Goal: Task Accomplishment & Management: Complete application form

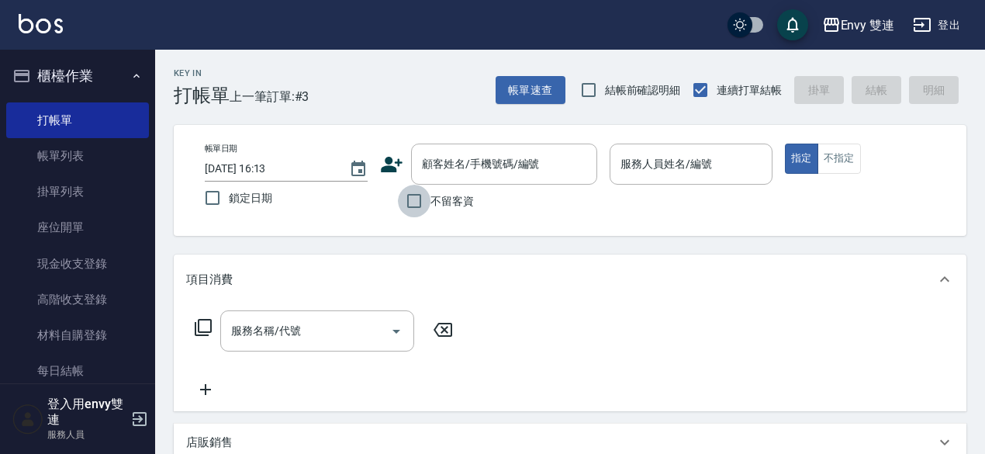
click at [410, 204] on input "不留客資" at bounding box center [414, 201] width 33 height 33
checkbox input "true"
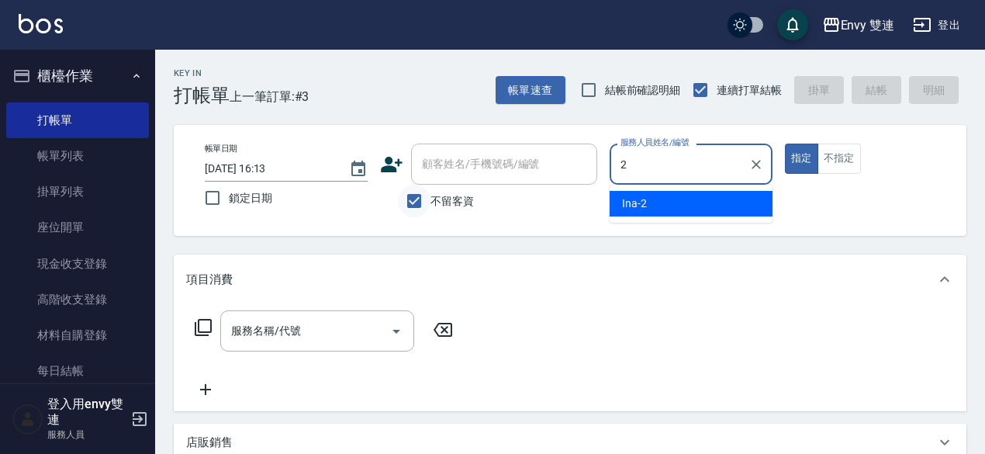
type input "Ina-2"
type button "true"
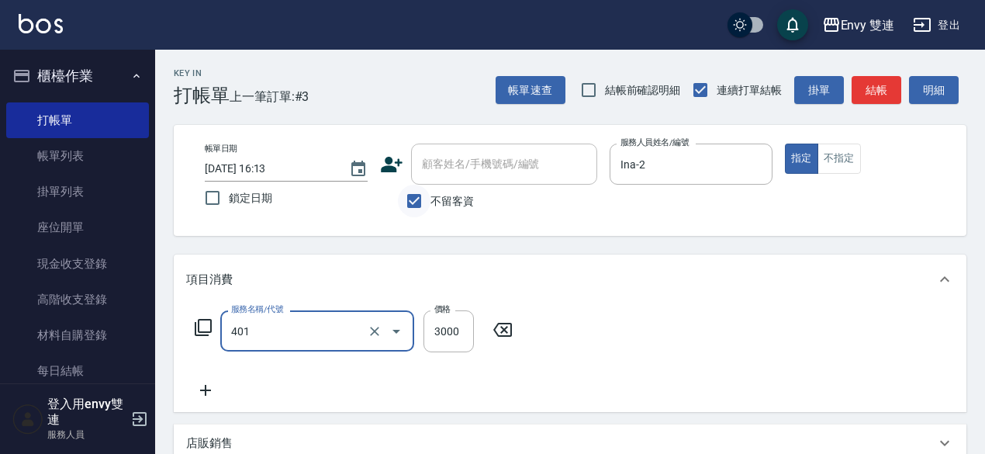
type input "染髮(401)"
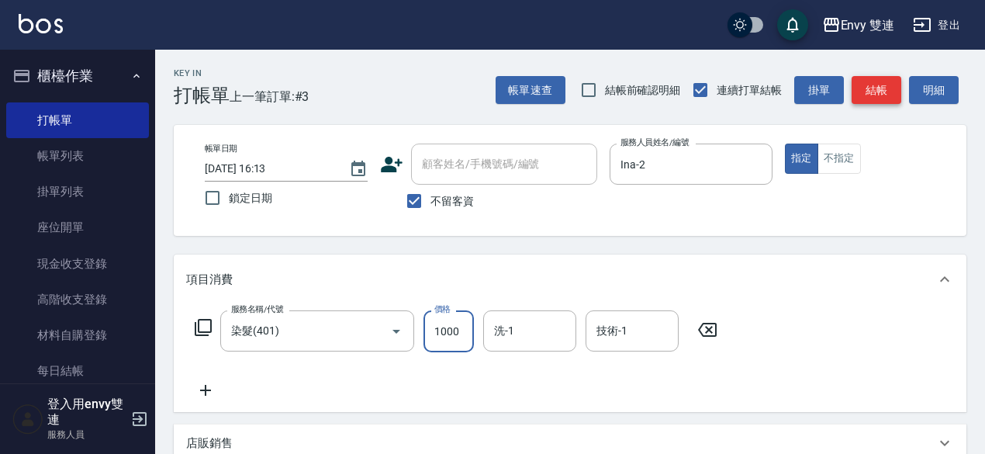
type input "1000"
click at [891, 85] on button "結帳" at bounding box center [877, 90] width 50 height 29
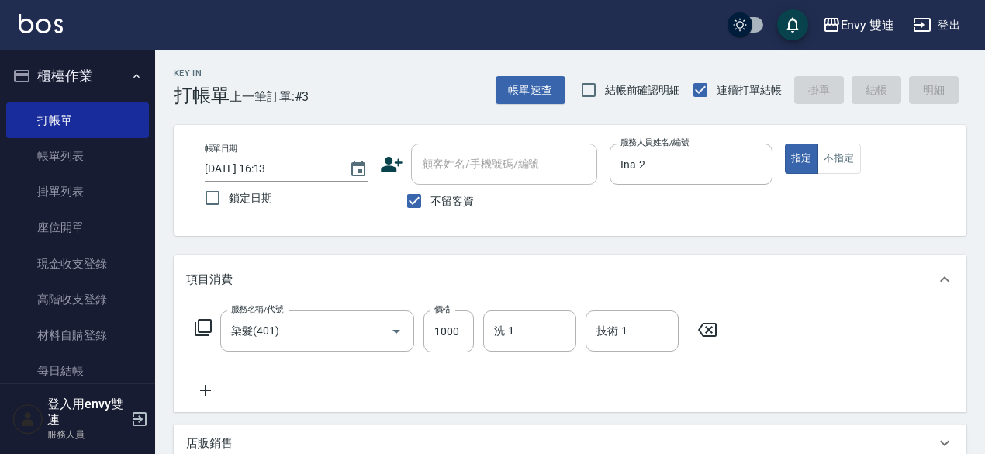
type input "[DATE] 18:21"
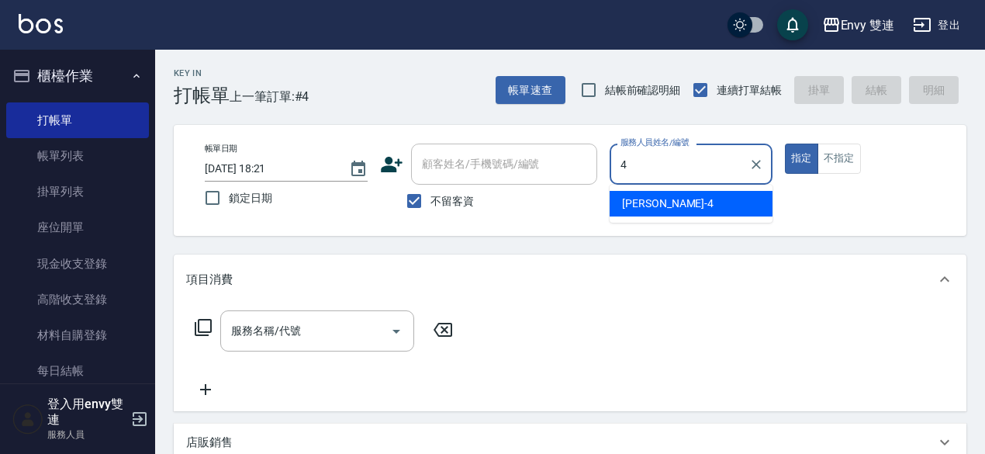
type input "[PERSON_NAME]-4"
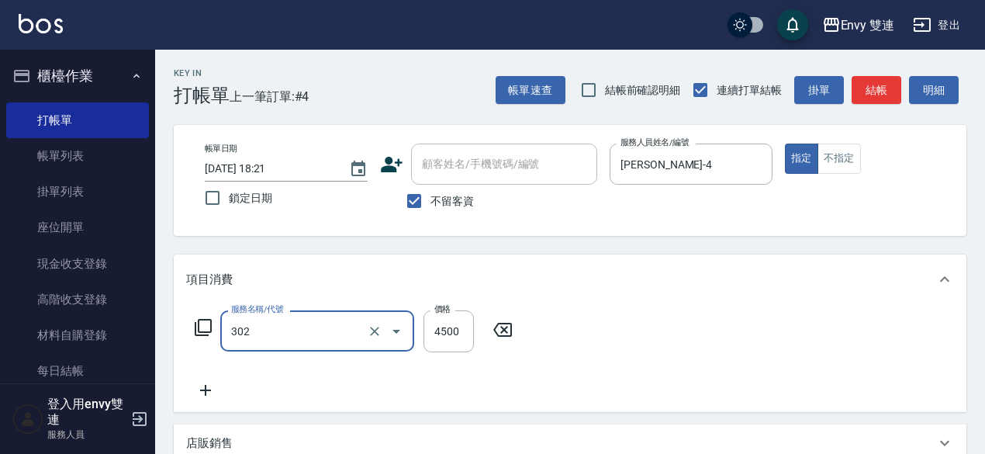
type input "水質感熱塑燙(302)"
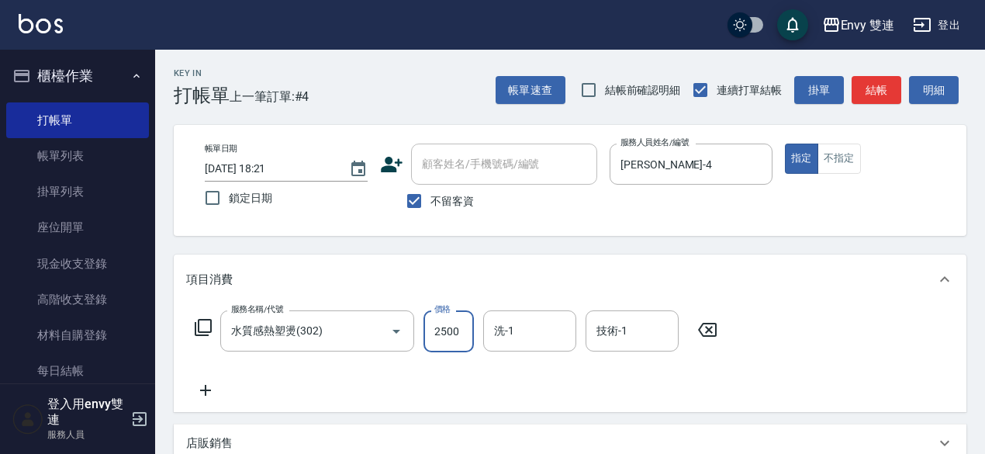
type input "2500"
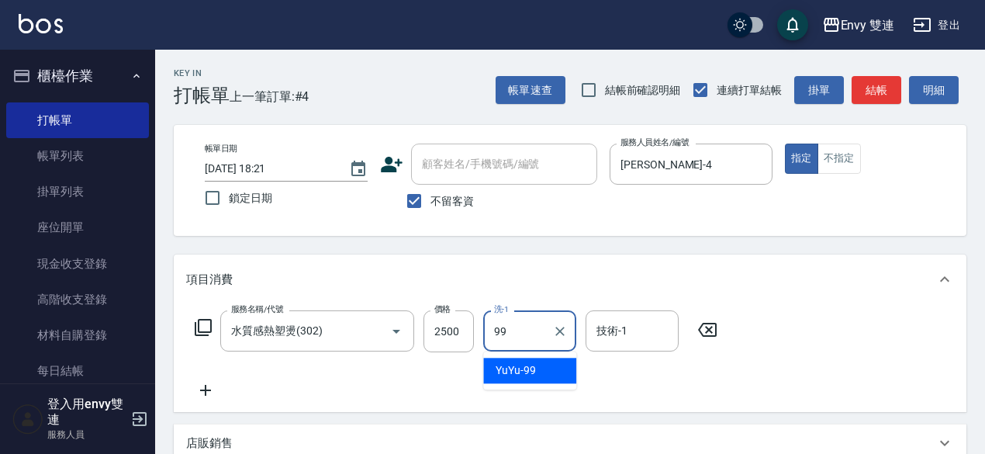
type input "YuYu-99"
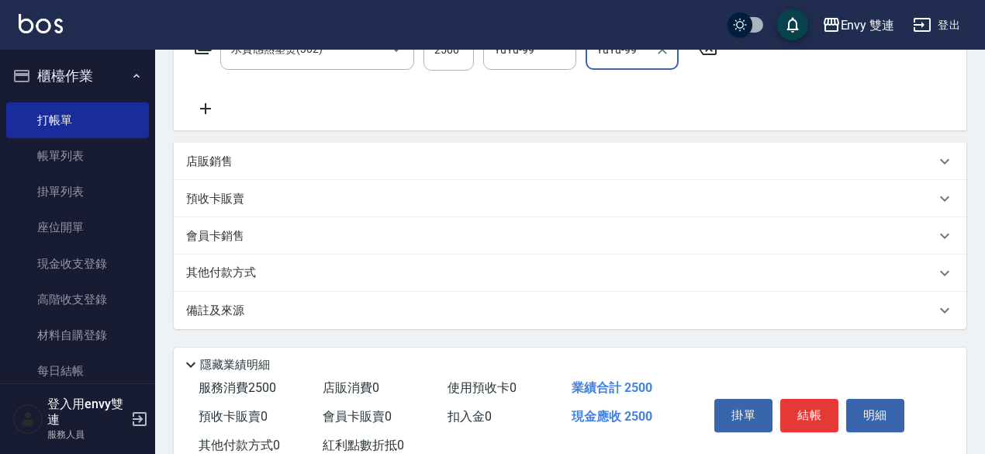
scroll to position [304, 0]
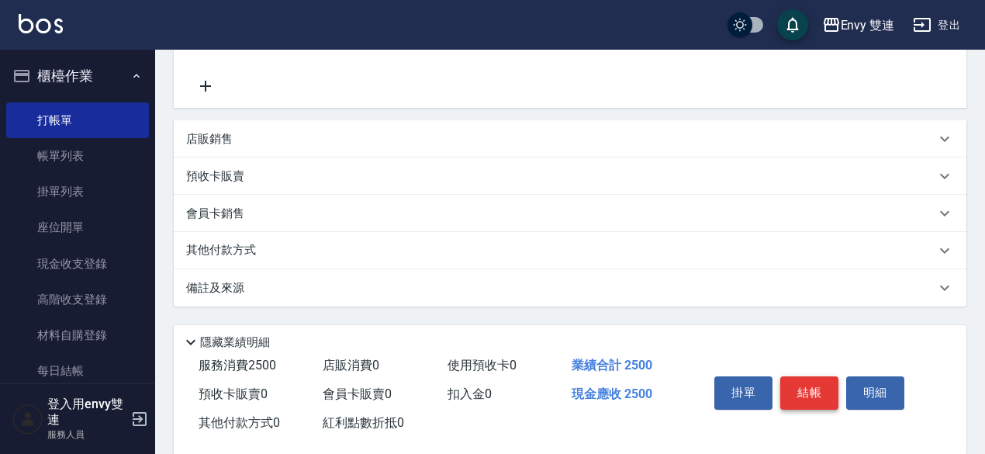
type input "YuYu-99"
click at [807, 392] on button "結帳" at bounding box center [809, 392] width 58 height 33
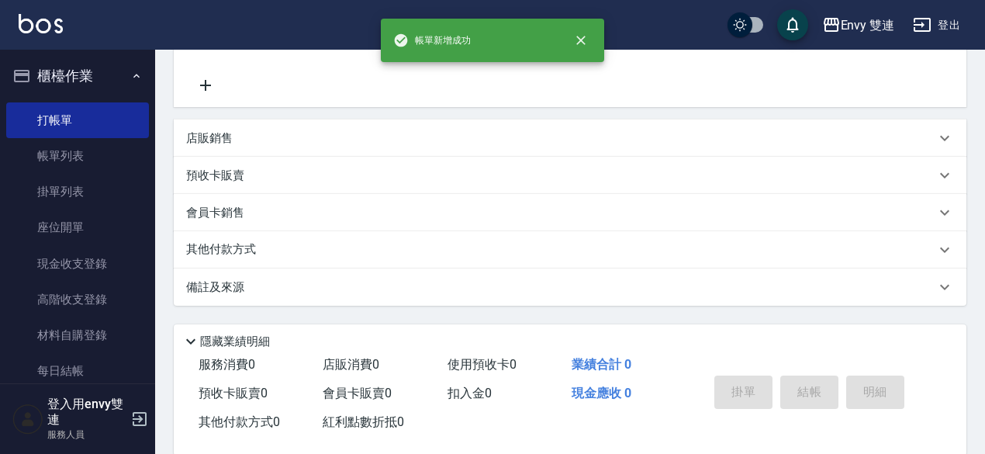
scroll to position [0, 0]
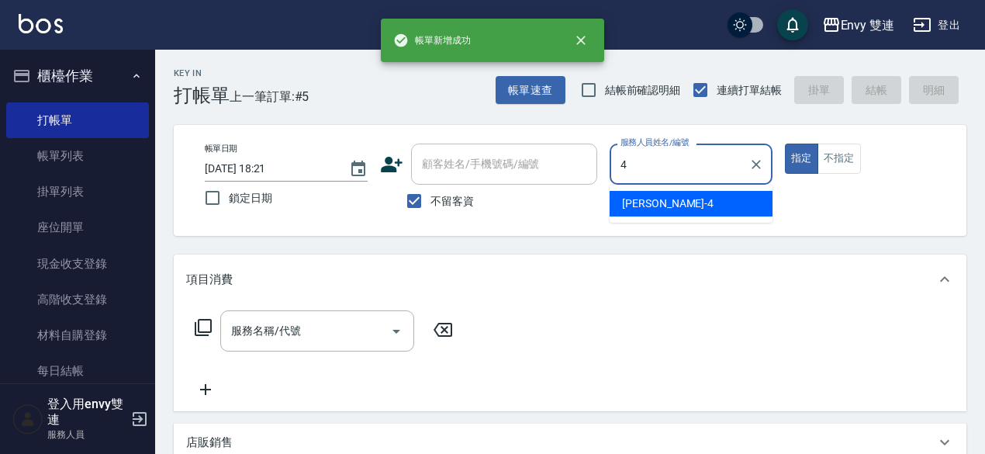
type input "[PERSON_NAME]-4"
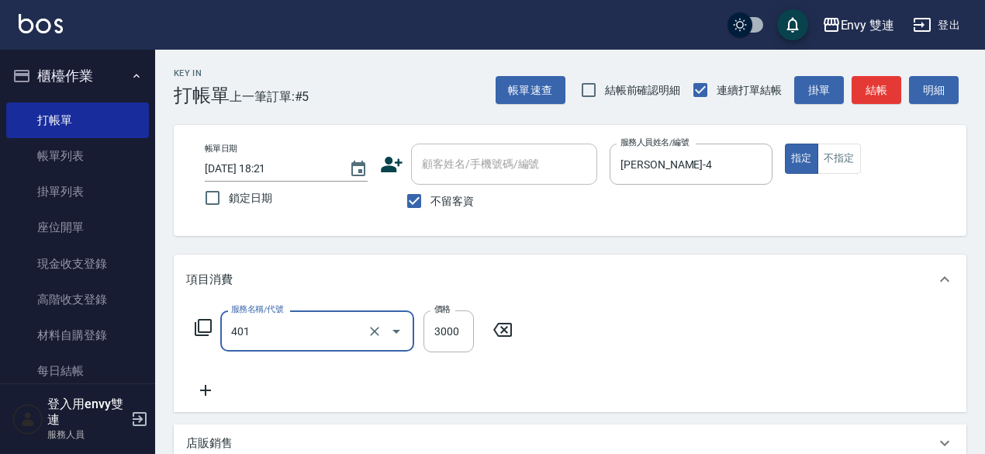
type input "染髮(401)"
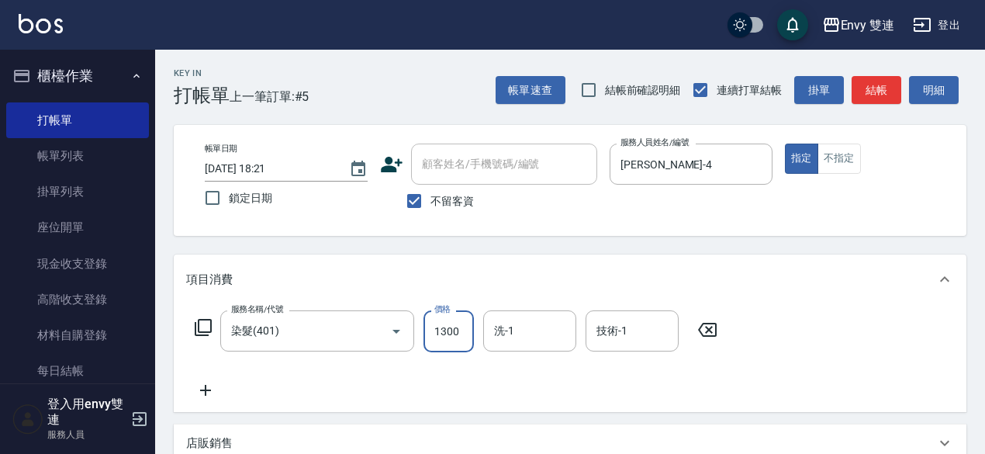
type input "1300"
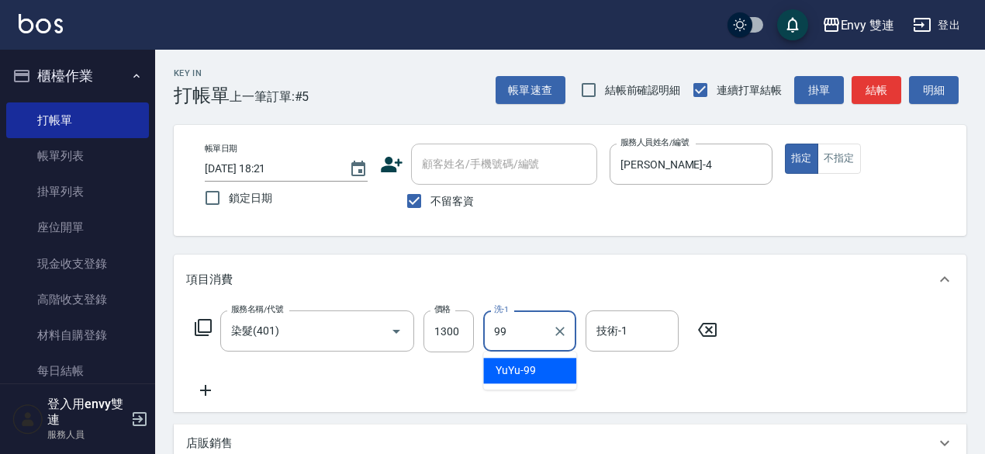
type input "YuYu-99"
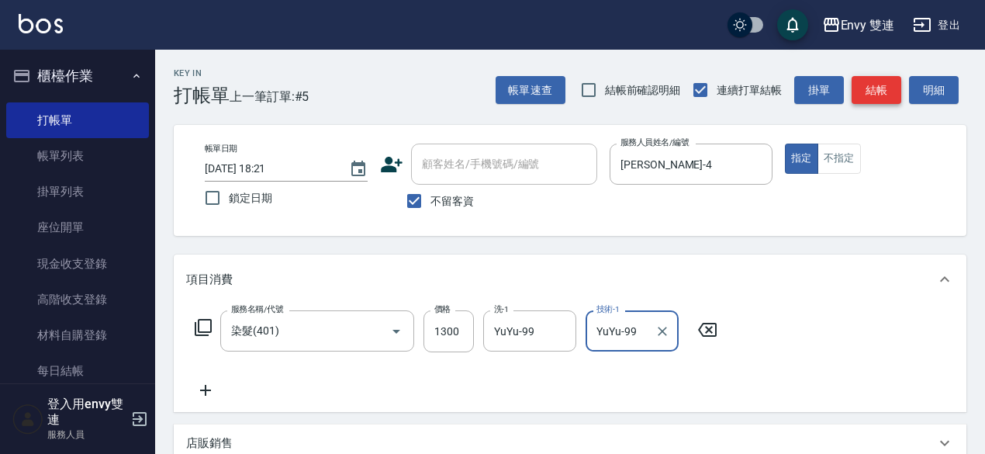
type input "YuYu-99"
click at [878, 92] on button "結帳" at bounding box center [877, 90] width 50 height 29
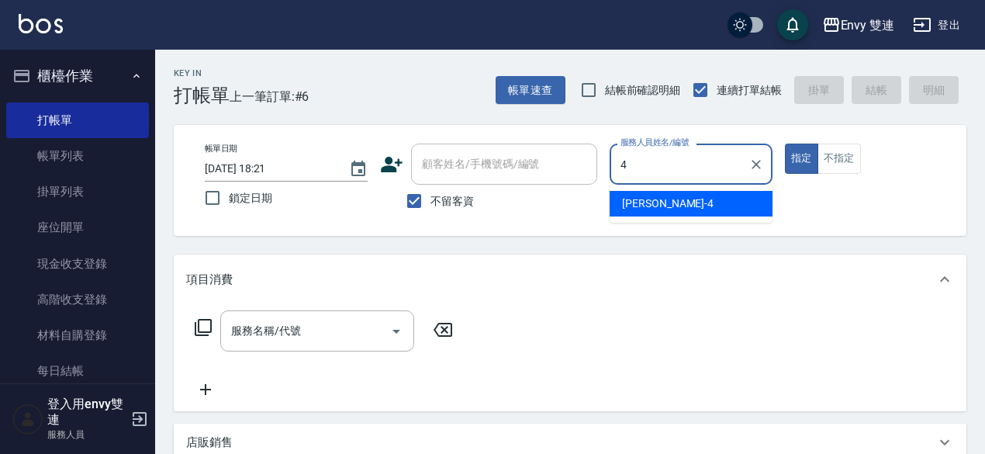
type input "[PERSON_NAME]-4"
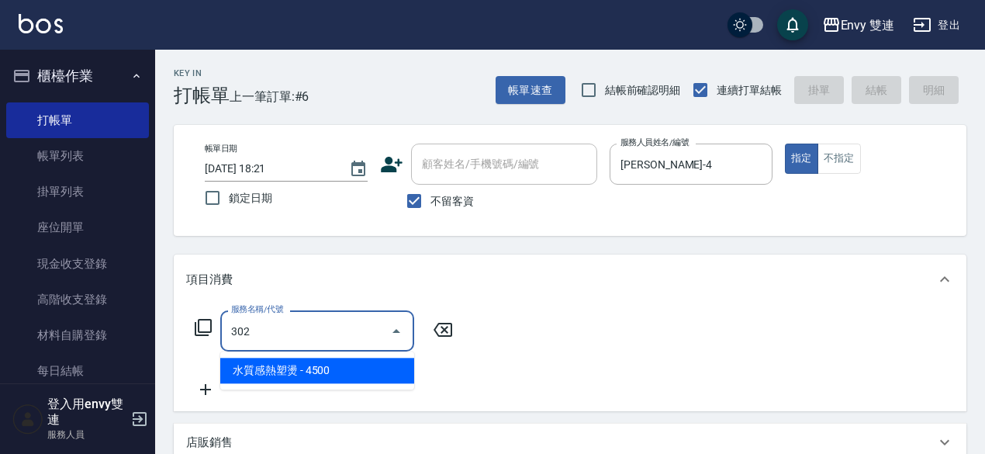
type input "水質感熱塑燙(302)"
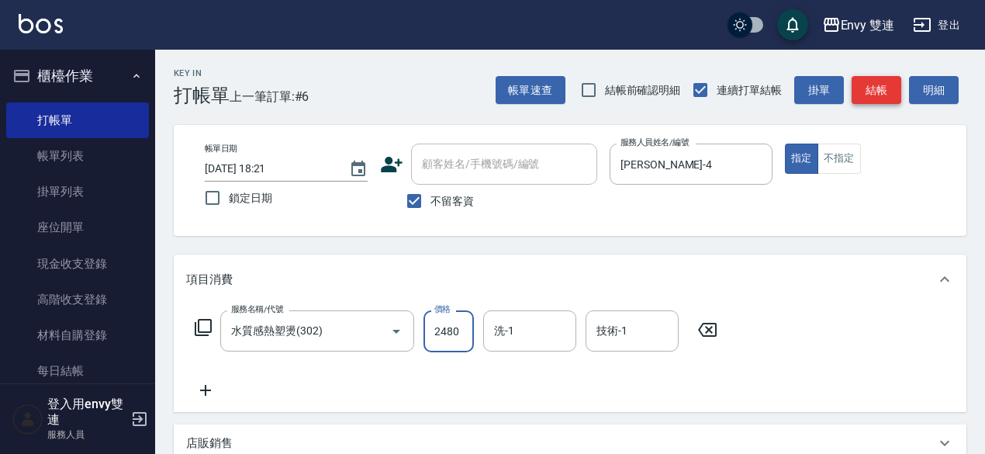
type input "2480"
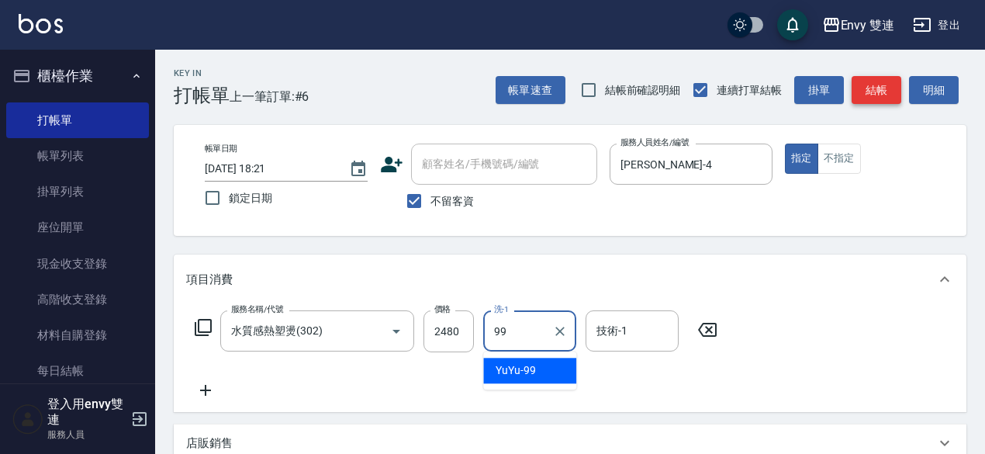
type input "YuYu-99"
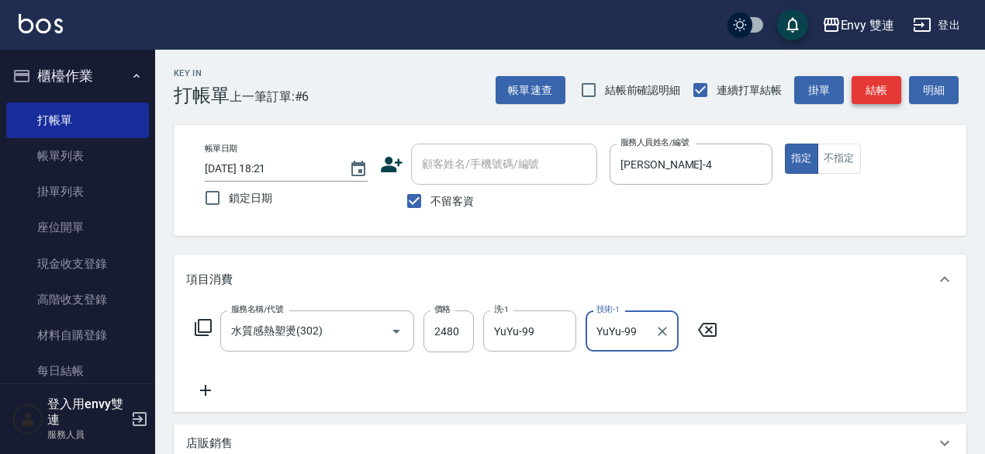
type input "YuYu-99"
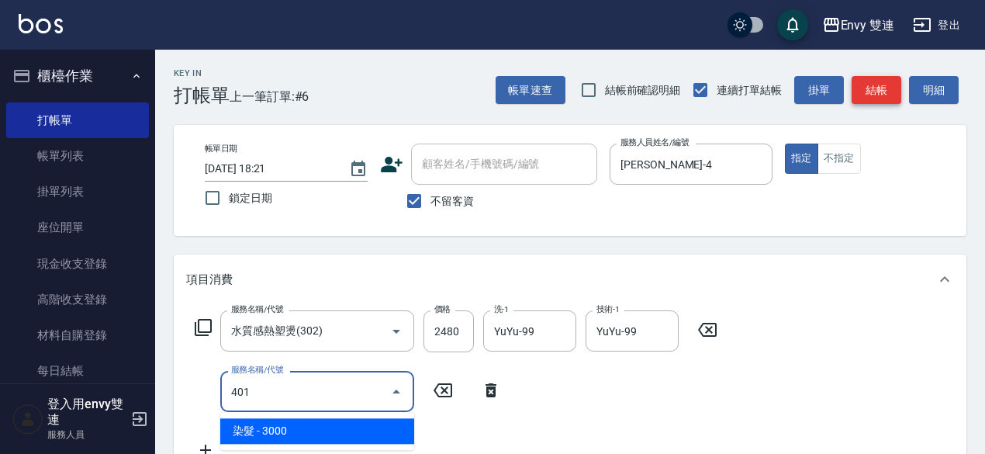
type input "染髮(401)"
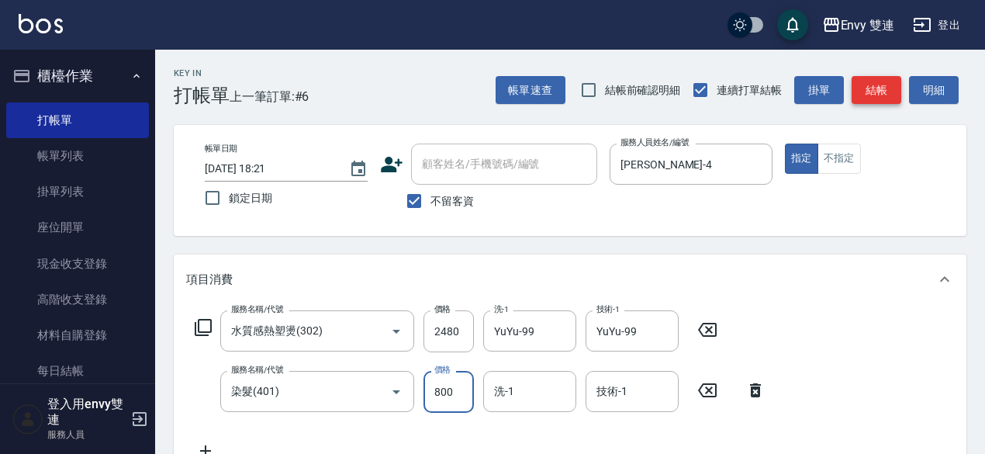
type input "800"
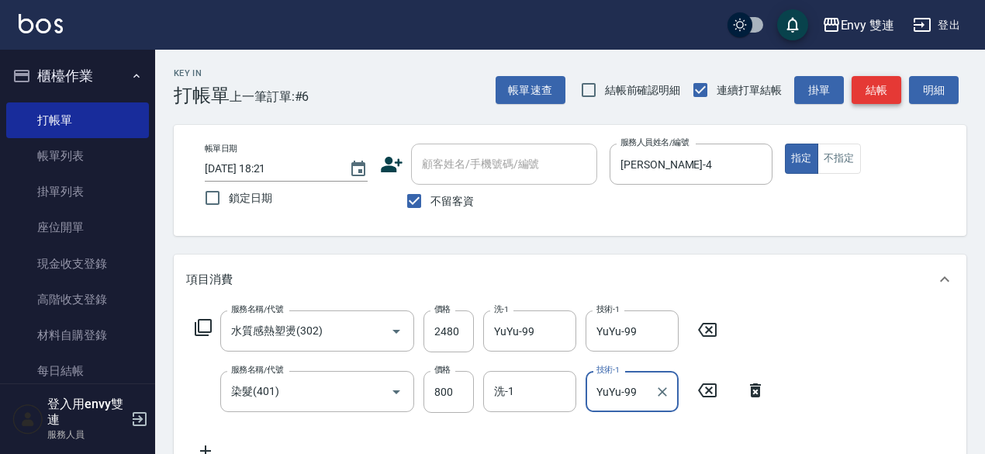
type input "YuYu-99"
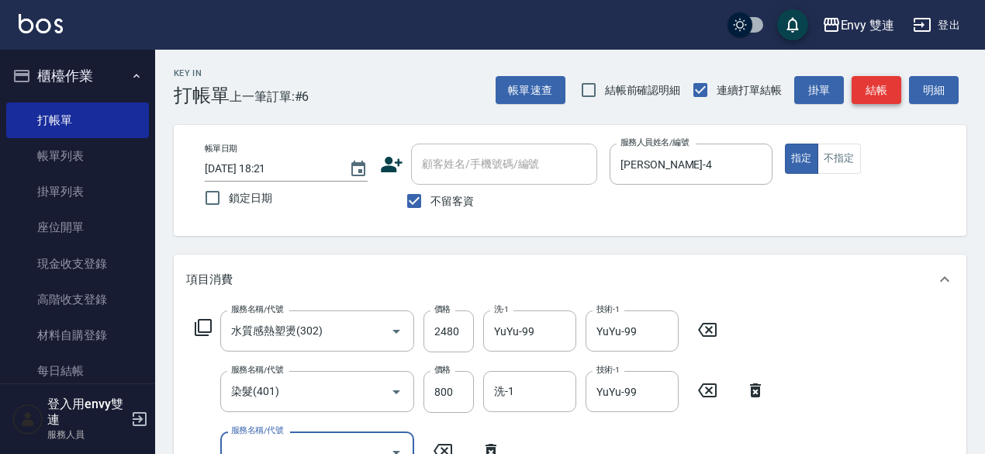
scroll to position [12, 0]
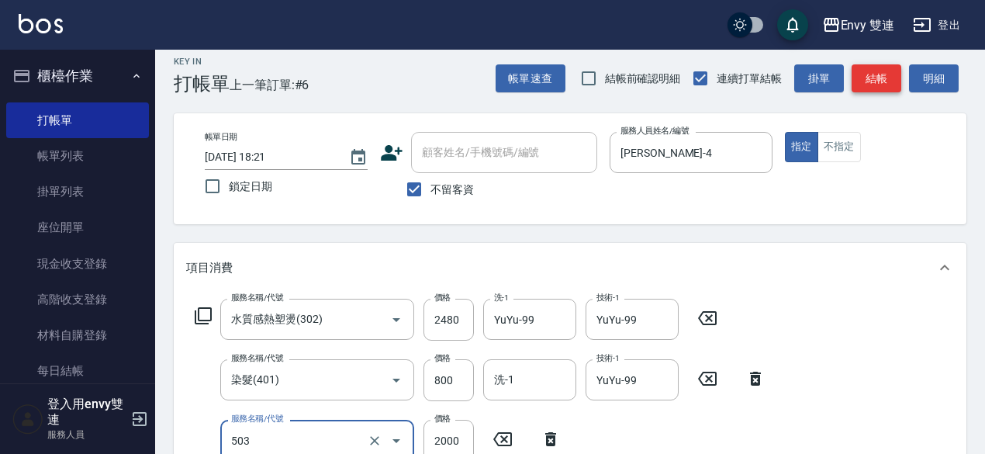
type input "日本結構二段式(503)"
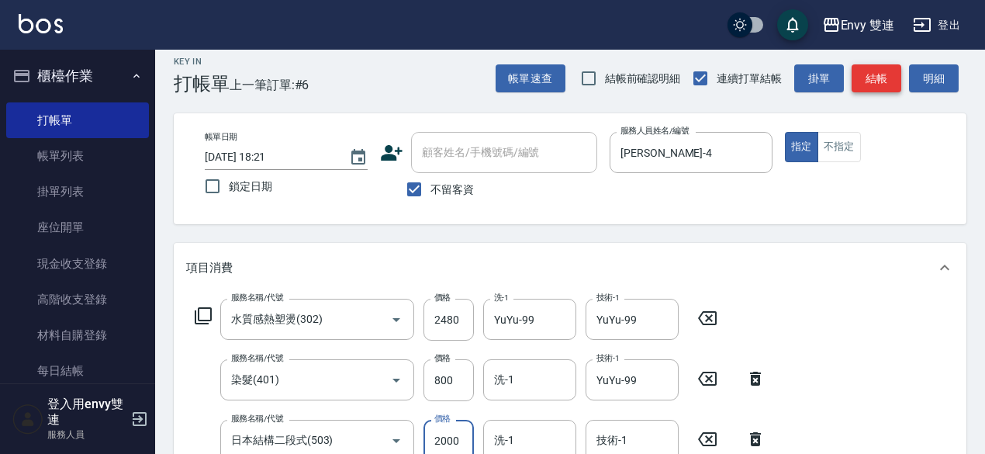
scroll to position [19, 0]
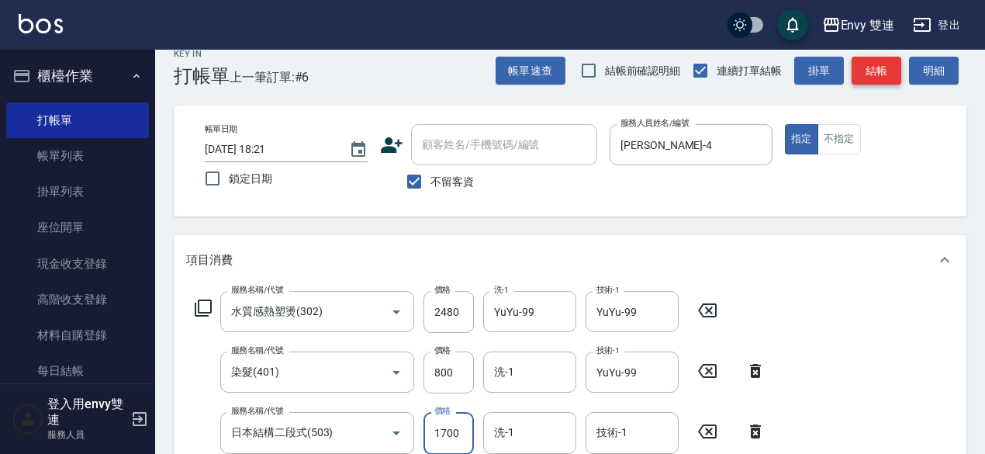
type input "1700"
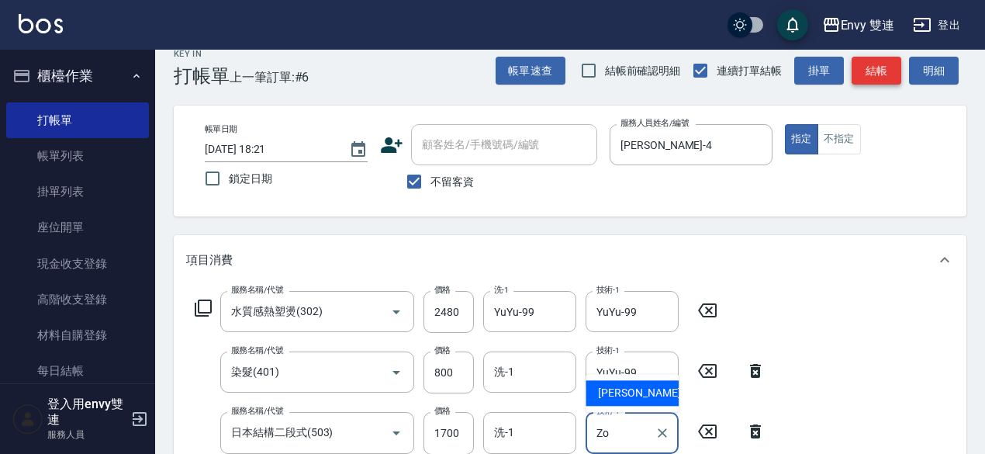
type input "Z"
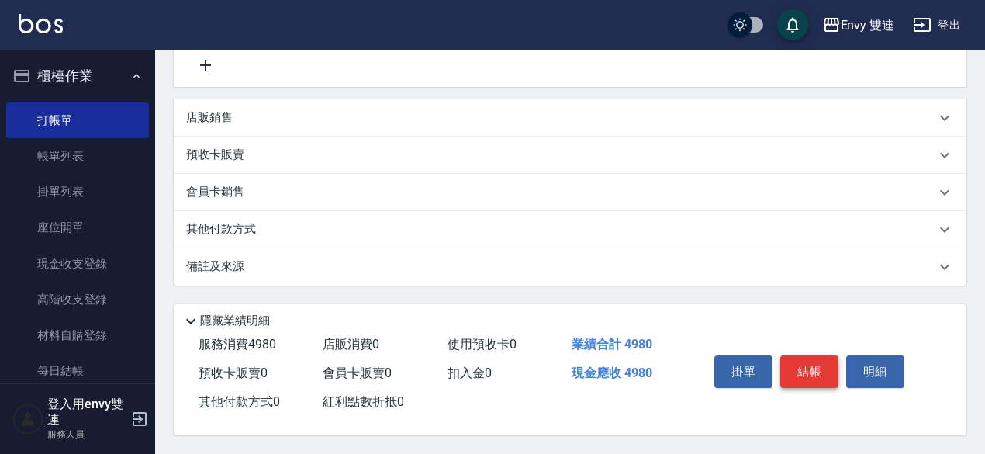
type input "YuYu-99"
click at [825, 379] on button "結帳" at bounding box center [809, 371] width 58 height 33
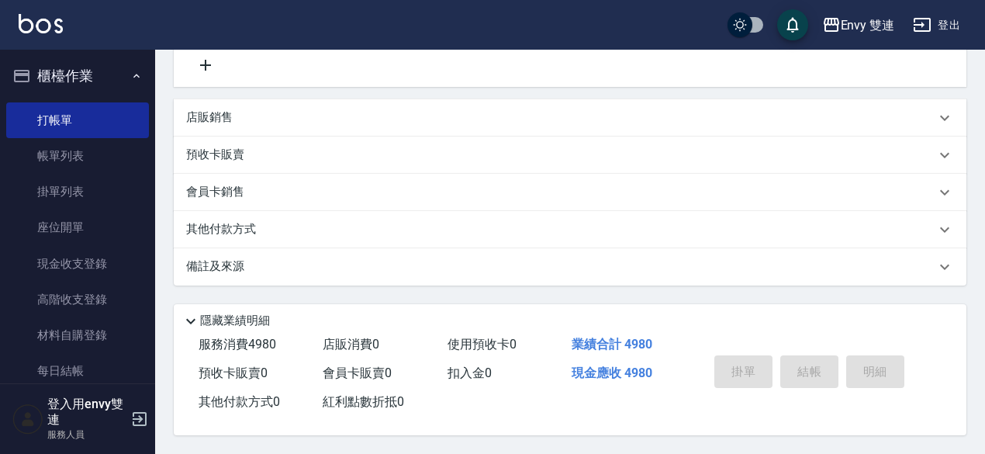
type input "[DATE] 18:22"
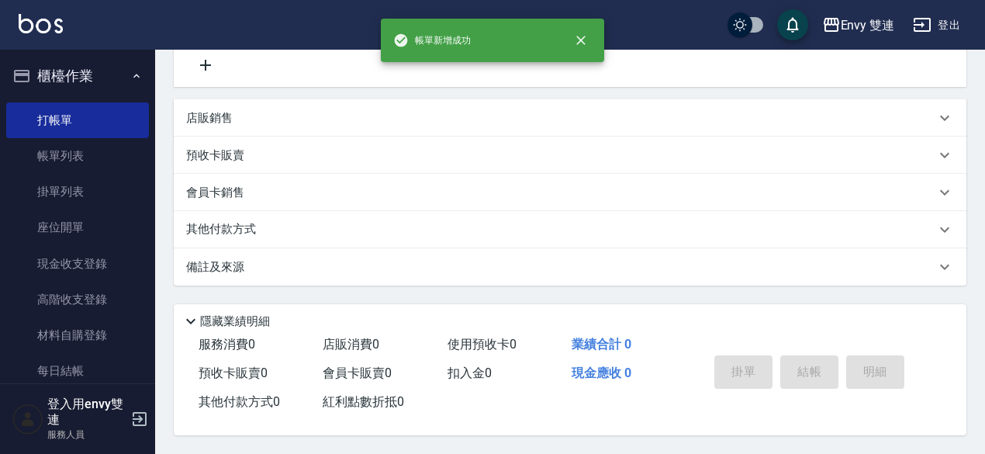
scroll to position [0, 0]
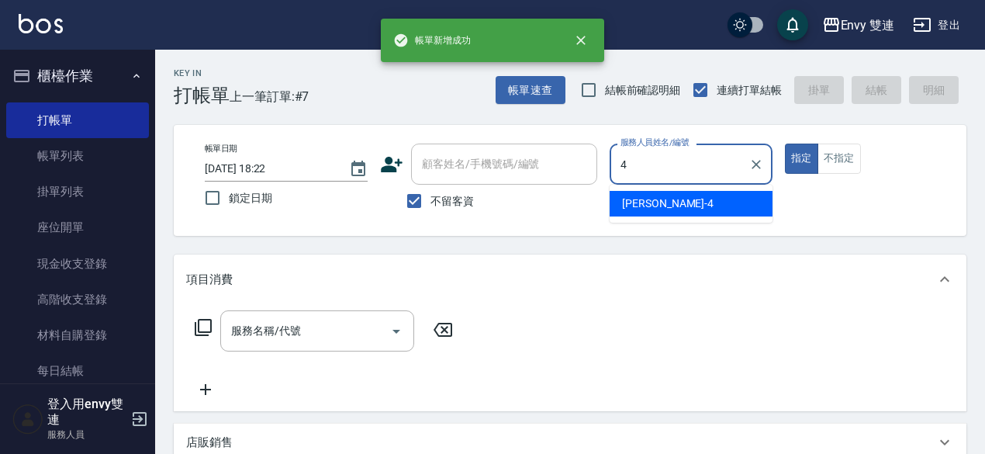
type input "[PERSON_NAME]-4"
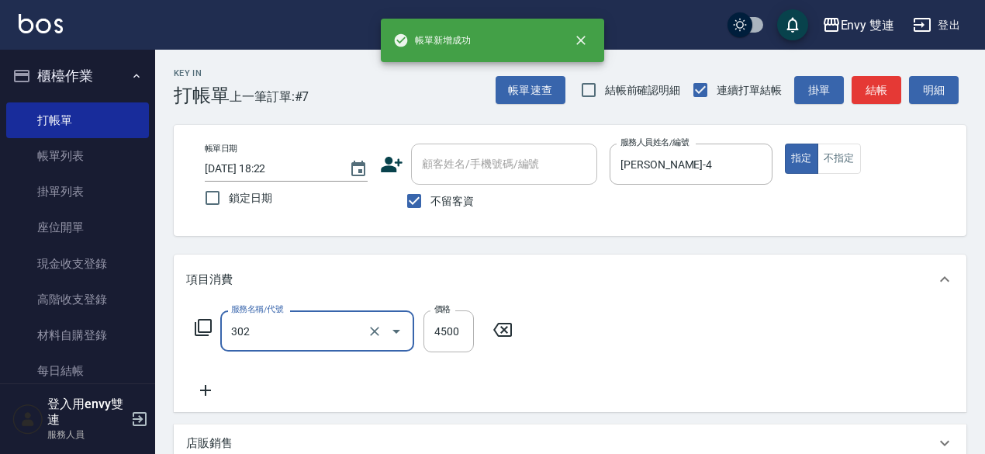
type input "水質感熱塑燙(302)"
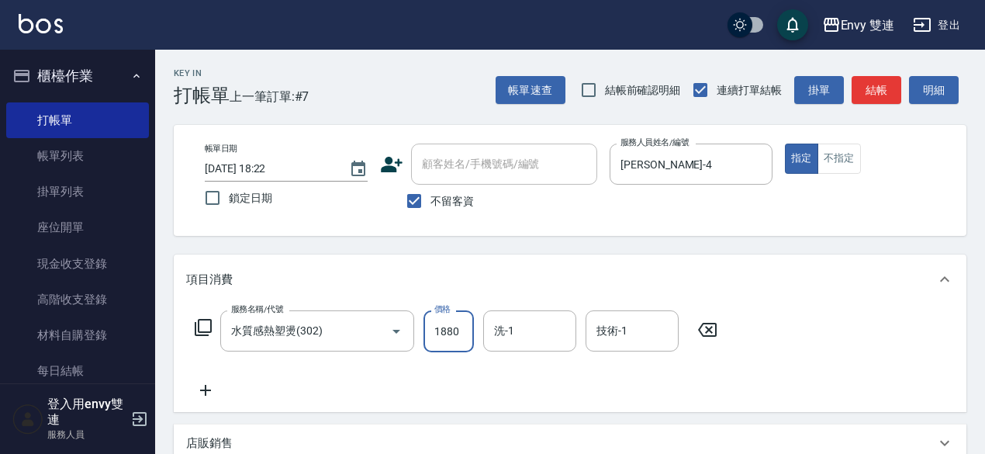
type input "1880"
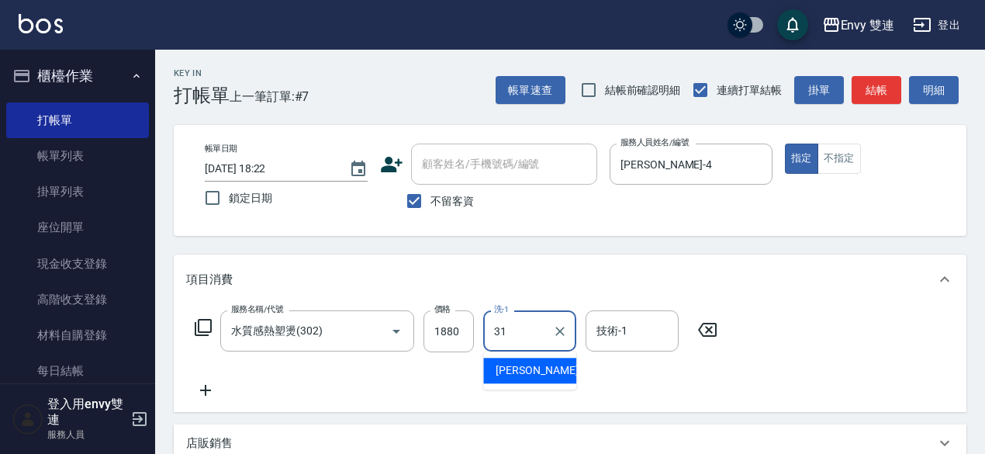
type input "Lina-31"
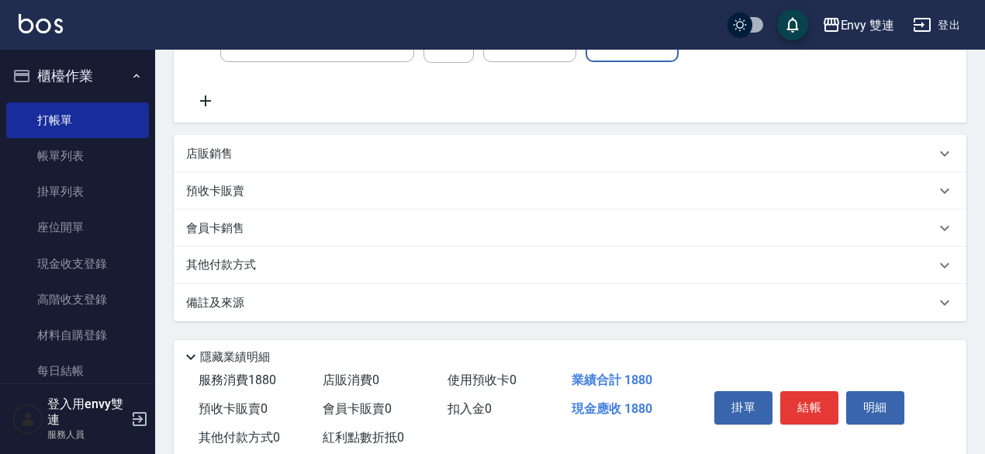
scroll to position [330, 0]
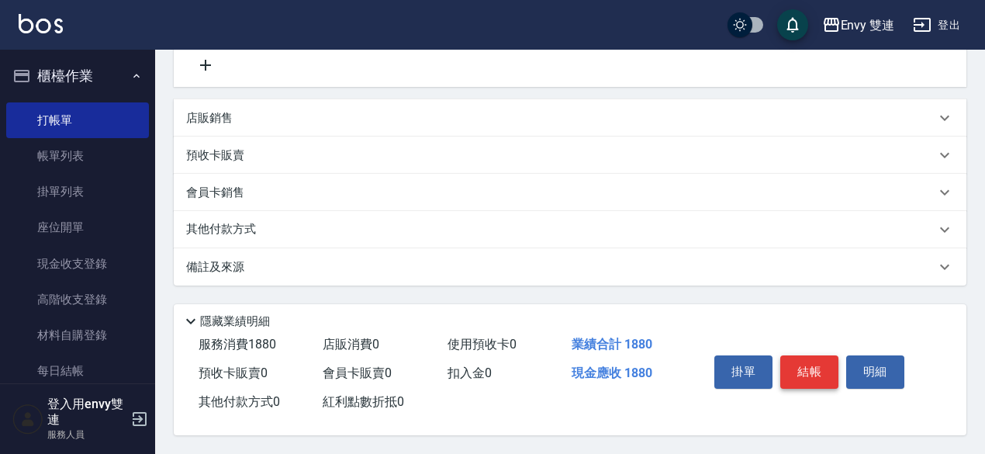
type input "Lina-31"
click at [814, 365] on button "結帳" at bounding box center [809, 371] width 58 height 33
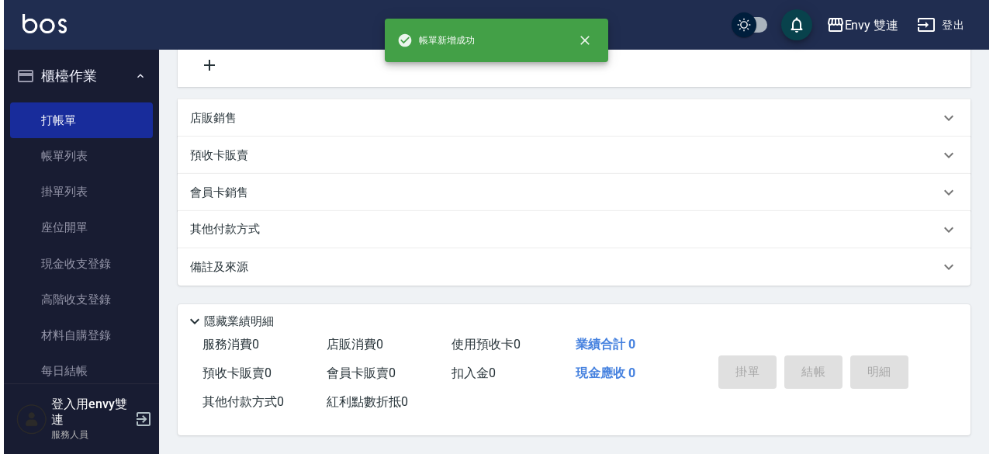
scroll to position [0, 0]
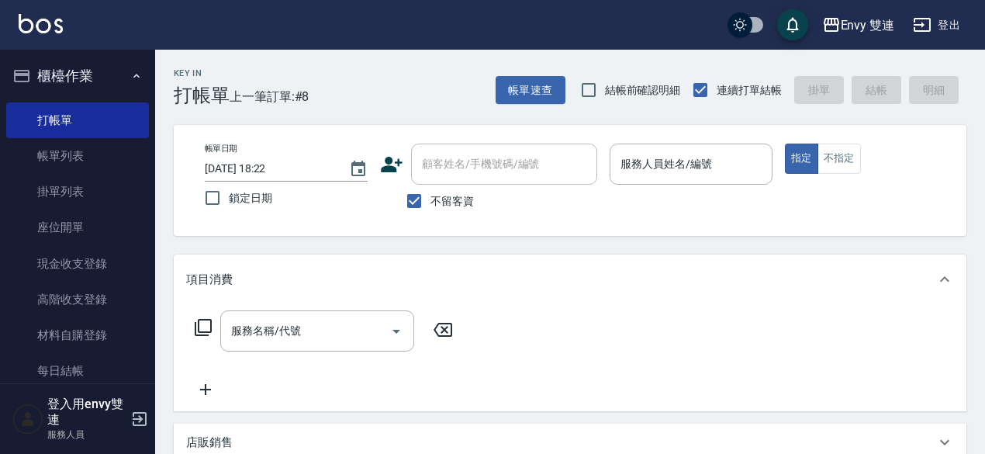
click at [391, 153] on icon at bounding box center [391, 164] width 23 height 23
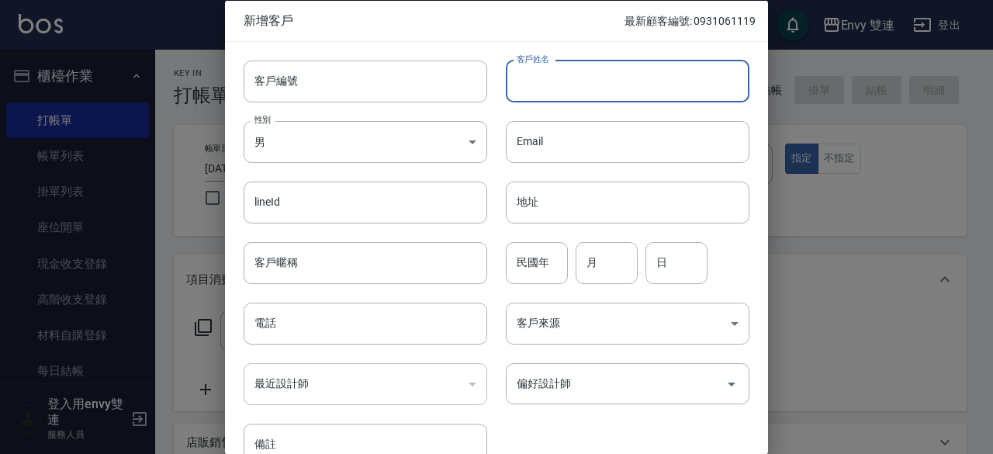
click at [552, 75] on input "客戶姓名" at bounding box center [628, 81] width 244 height 42
type input "品余"
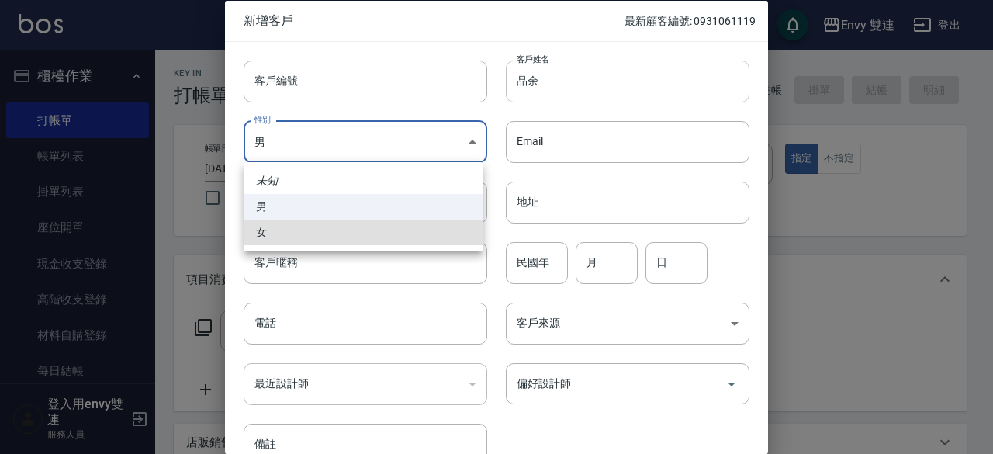
type input "[DEMOGRAPHIC_DATA]"
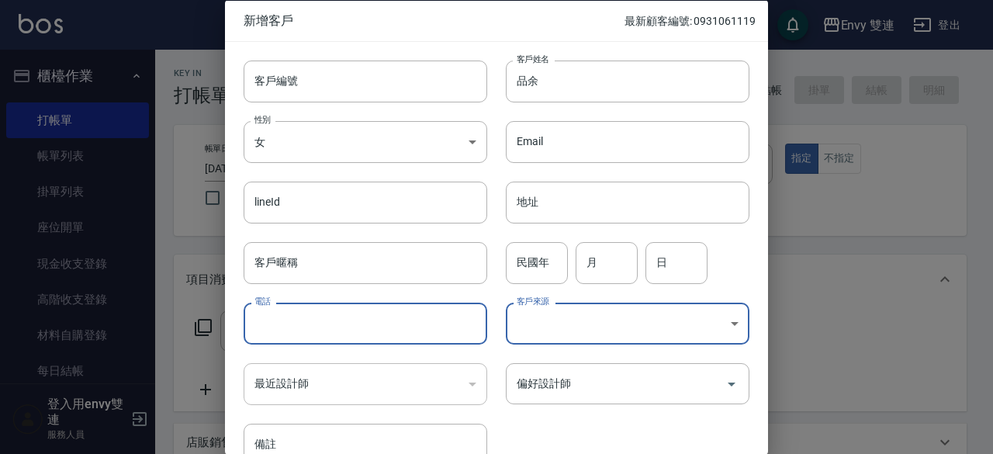
click at [339, 310] on input "電話" at bounding box center [366, 324] width 244 height 42
type input "0955298858"
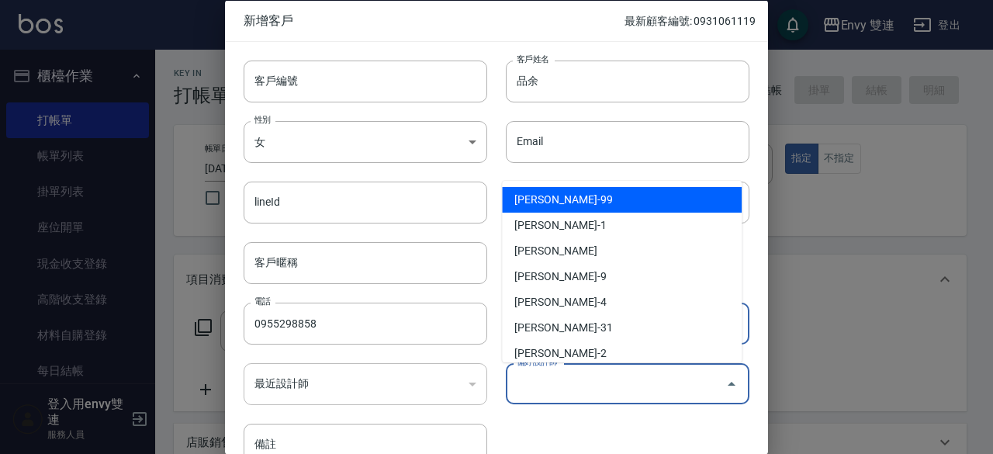
click at [541, 379] on input "偏好設計師" at bounding box center [616, 383] width 206 height 27
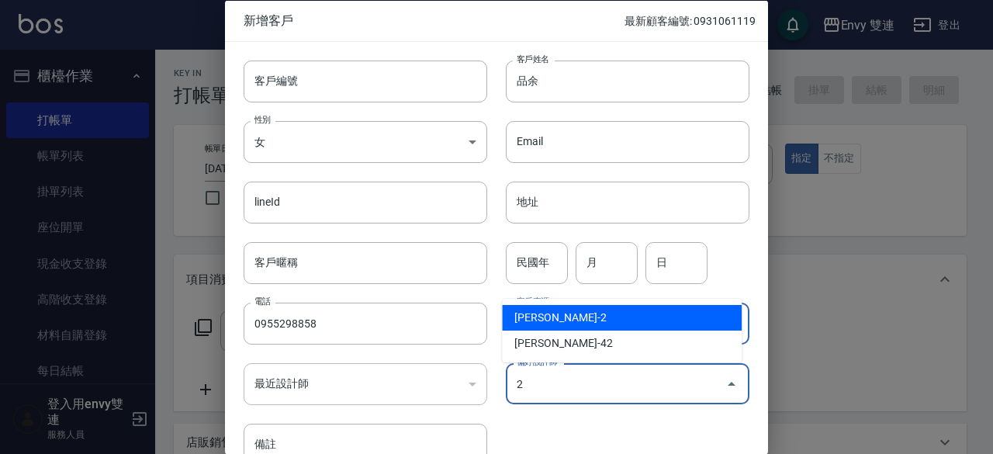
type input "[PERSON_NAME]"
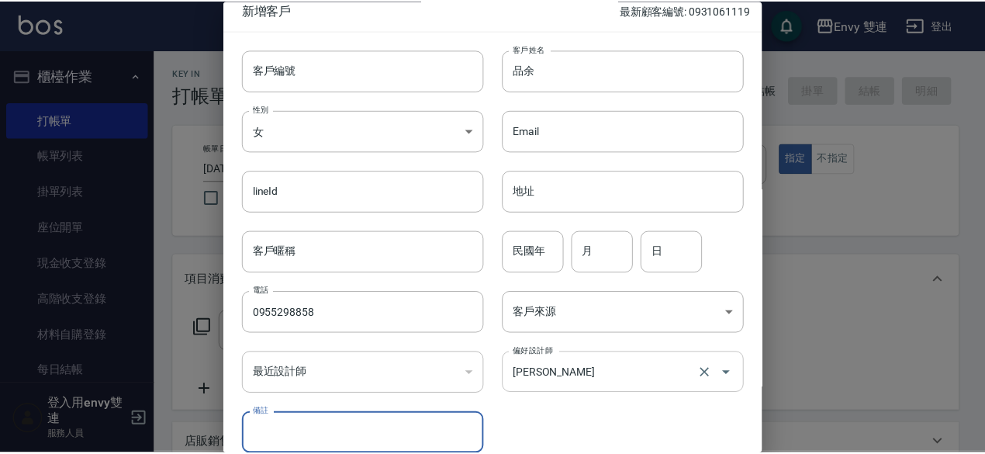
scroll to position [83, 0]
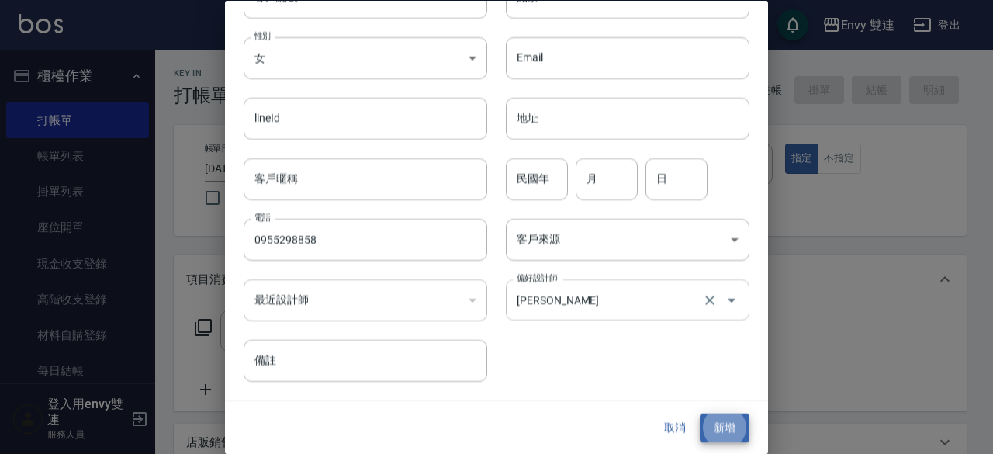
click at [700, 414] on button "新增" at bounding box center [725, 428] width 50 height 29
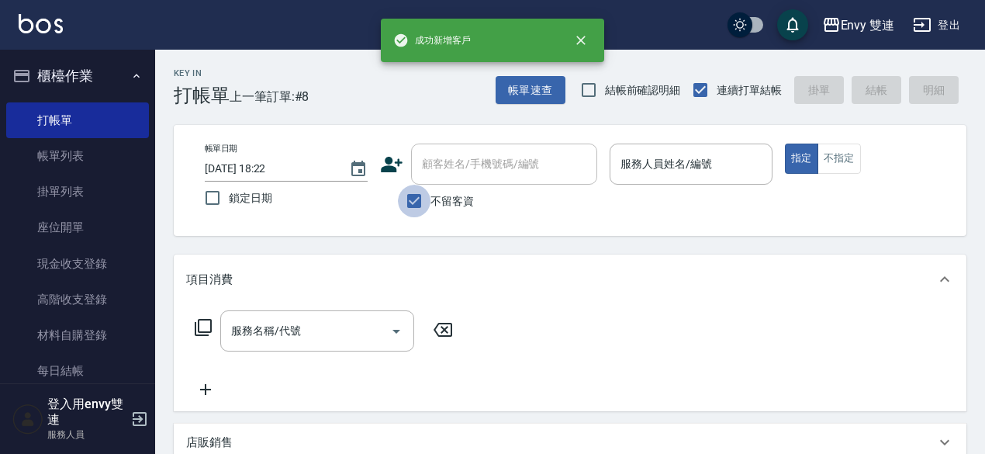
click at [424, 204] on input "不留客資" at bounding box center [414, 201] width 33 height 33
checkbox input "false"
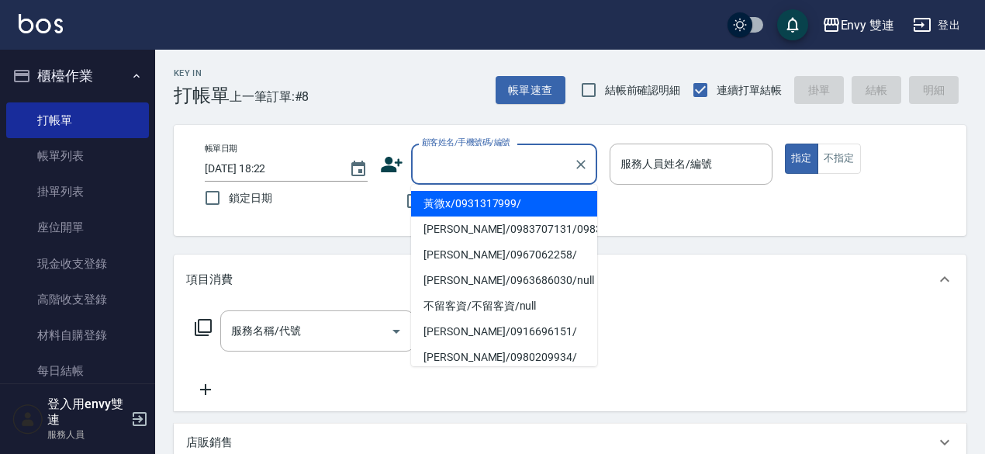
click at [490, 153] on input "顧客姓名/手機號碼/編號" at bounding box center [492, 163] width 149 height 27
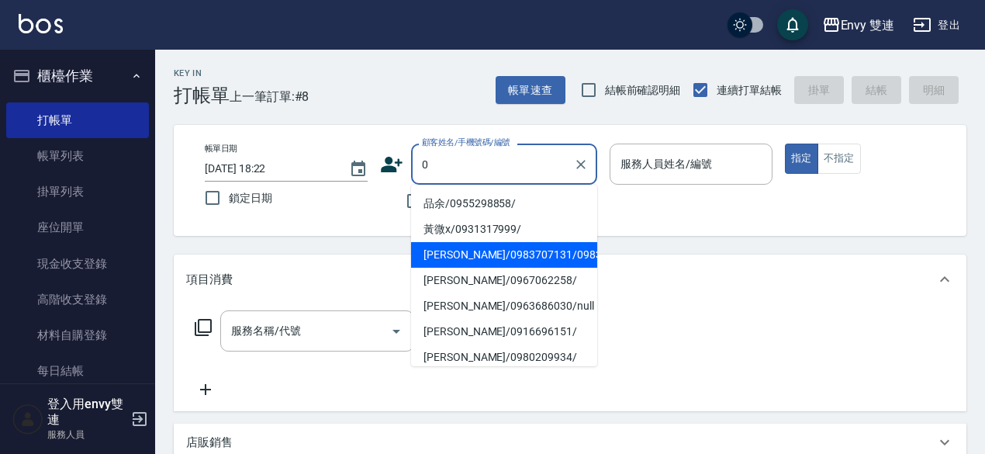
click at [501, 199] on li "品余/0955298858/" at bounding box center [504, 204] width 186 height 26
type input "品余/0955298858/"
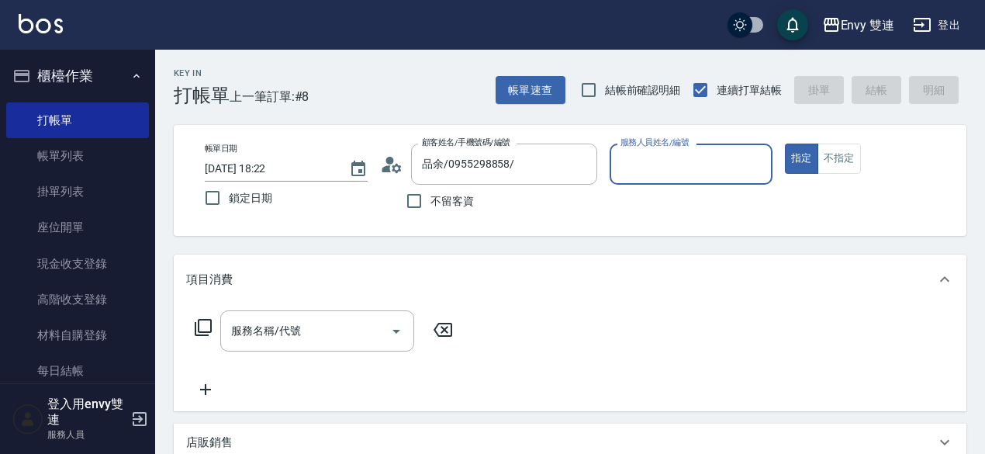
type input "Ina-2"
click at [785, 144] on button "指定" at bounding box center [801, 159] width 33 height 30
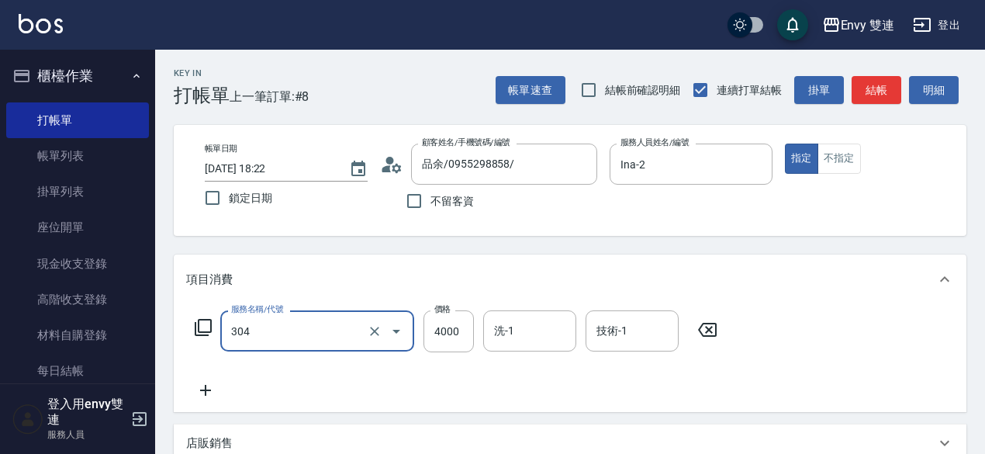
type input "縮毛矯正 (304)"
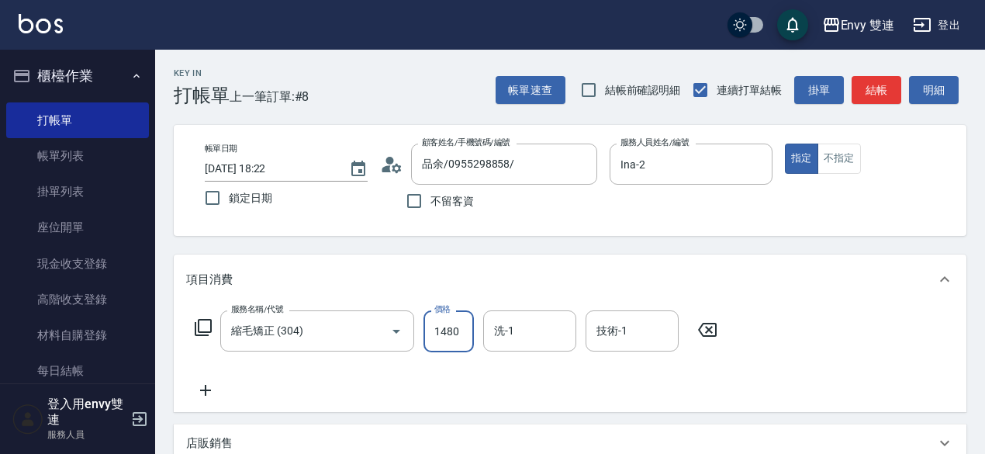
type input "1480"
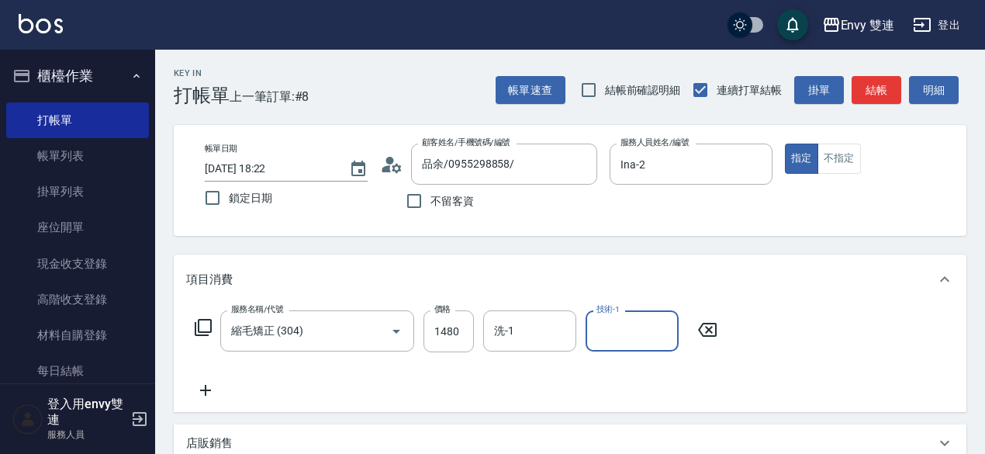
type input "3"
type input "E"
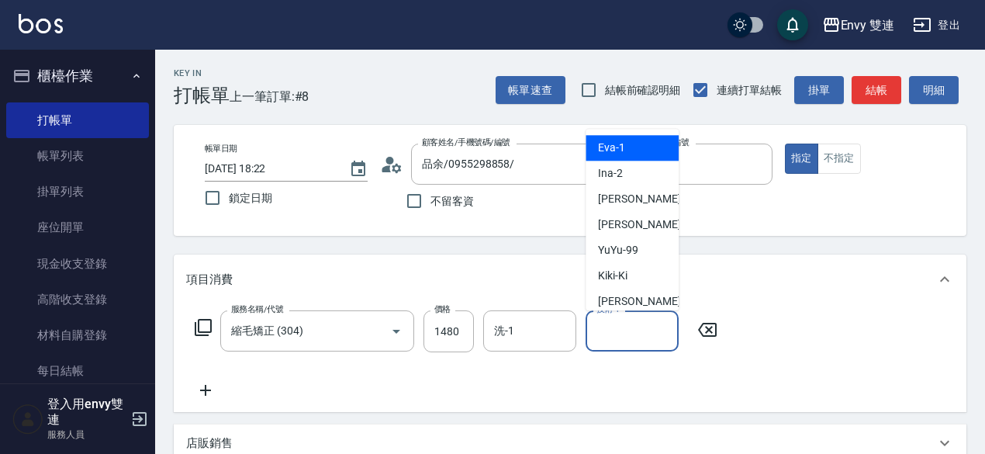
type input "[PERSON_NAME]-1"
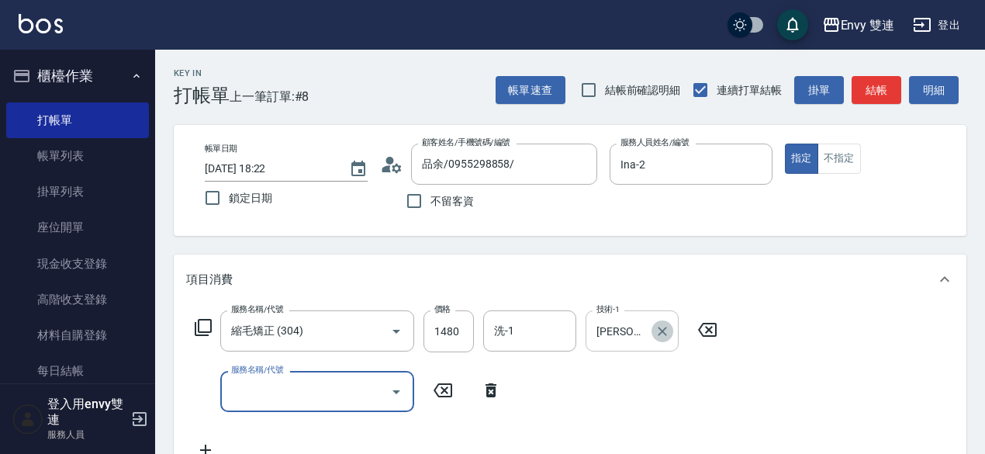
click at [660, 327] on icon "Clear" at bounding box center [663, 331] width 16 height 16
click at [349, 395] on input "服務名稱/代號" at bounding box center [305, 391] width 157 height 27
type input "日本結構二段式(503)"
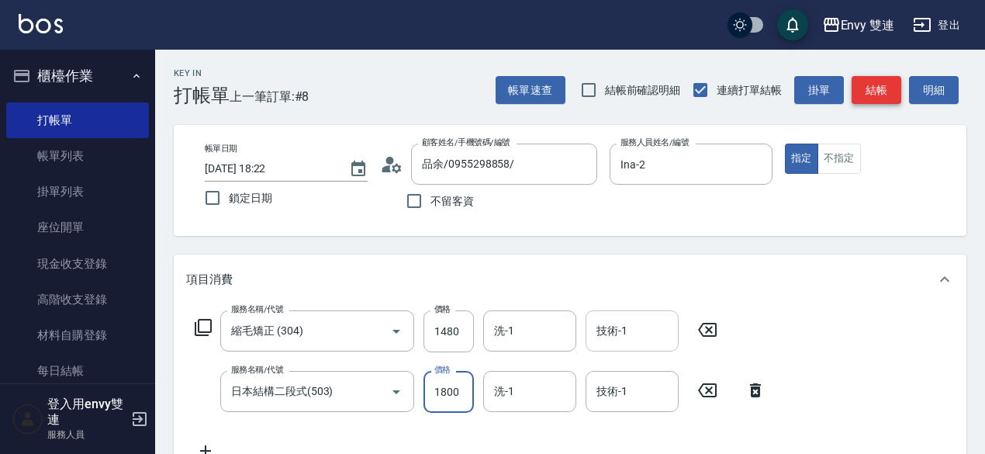
type input "1800"
click at [877, 82] on button "結帳" at bounding box center [877, 90] width 50 height 29
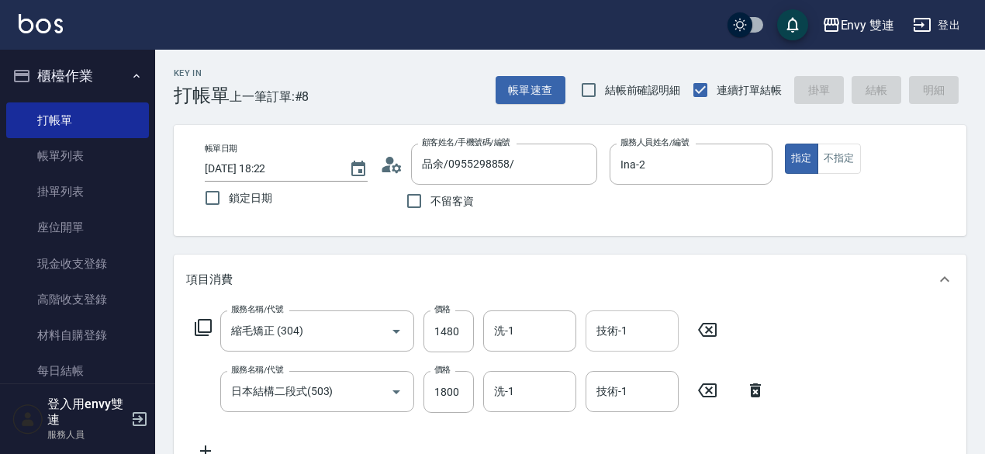
type input "[DATE] 18:23"
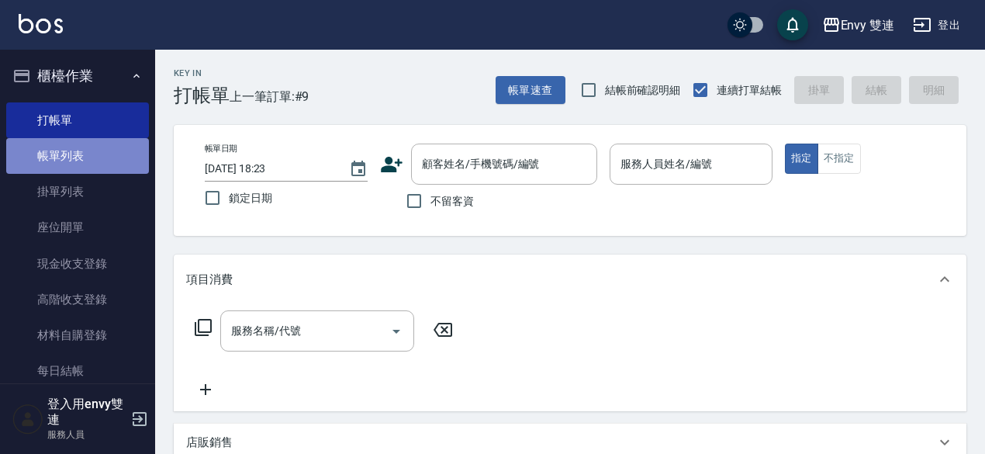
click at [119, 171] on link "帳單列表" at bounding box center [77, 156] width 143 height 36
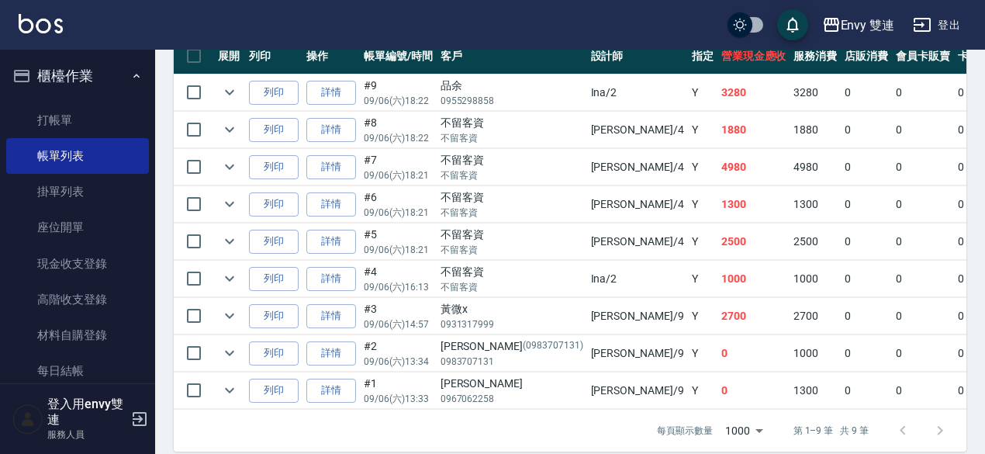
scroll to position [441, 0]
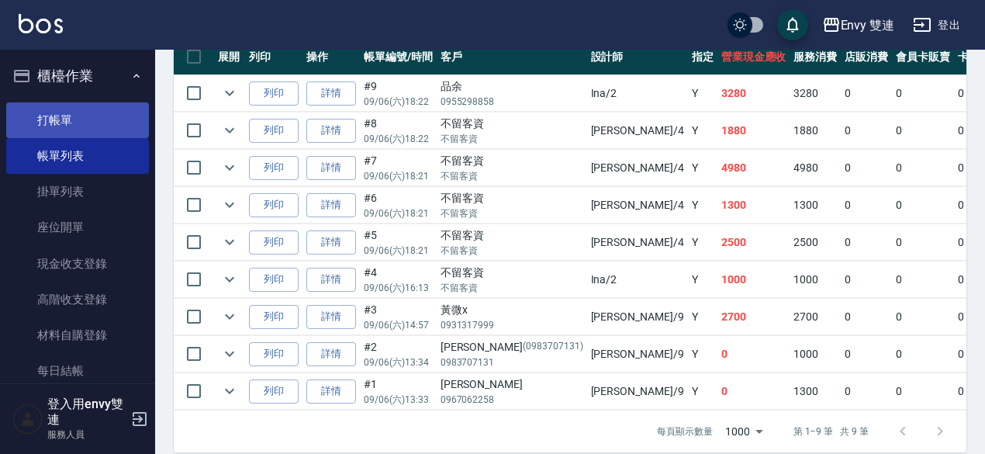
click at [79, 104] on link "打帳單" at bounding box center [77, 120] width 143 height 36
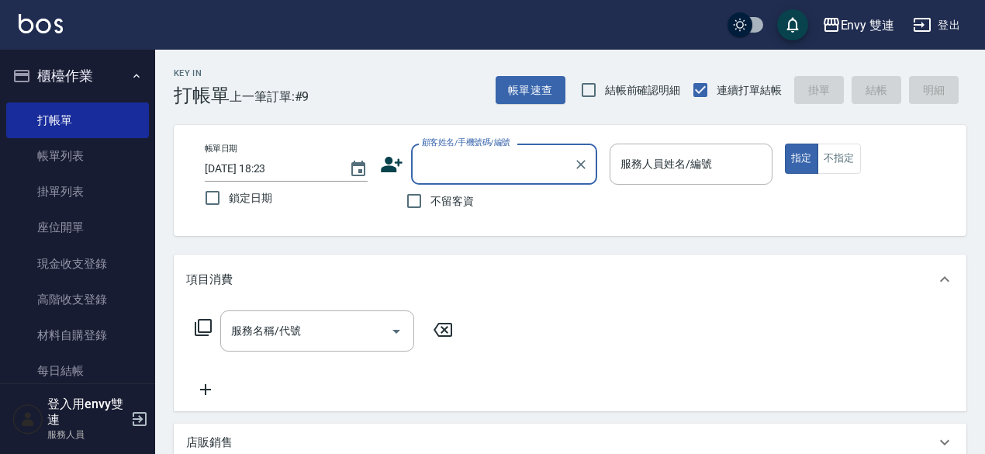
click at [398, 178] on div "顧客姓名/手機號碼/編號 顧客姓名/手機號碼/編號" at bounding box center [488, 164] width 217 height 41
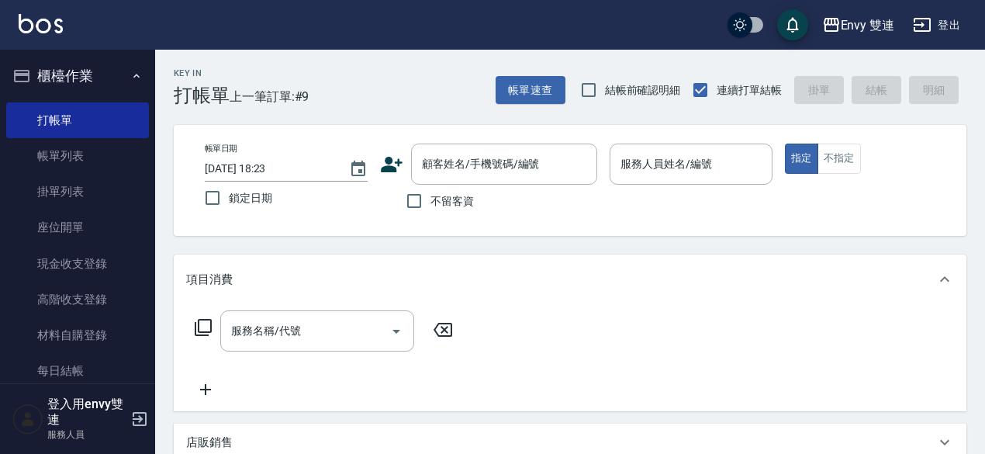
click at [393, 164] on icon at bounding box center [391, 164] width 23 height 23
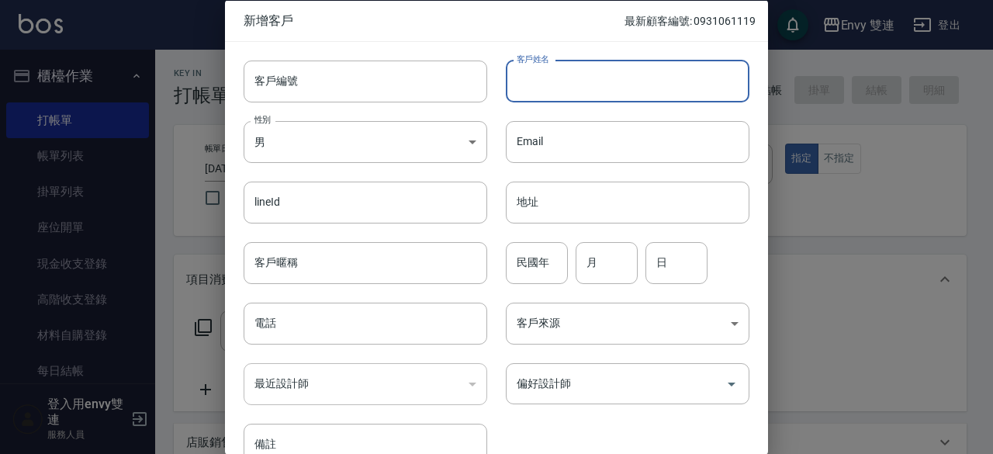
click at [653, 79] on input "客戶姓名" at bounding box center [628, 81] width 244 height 42
type input "[PERSON_NAME]"
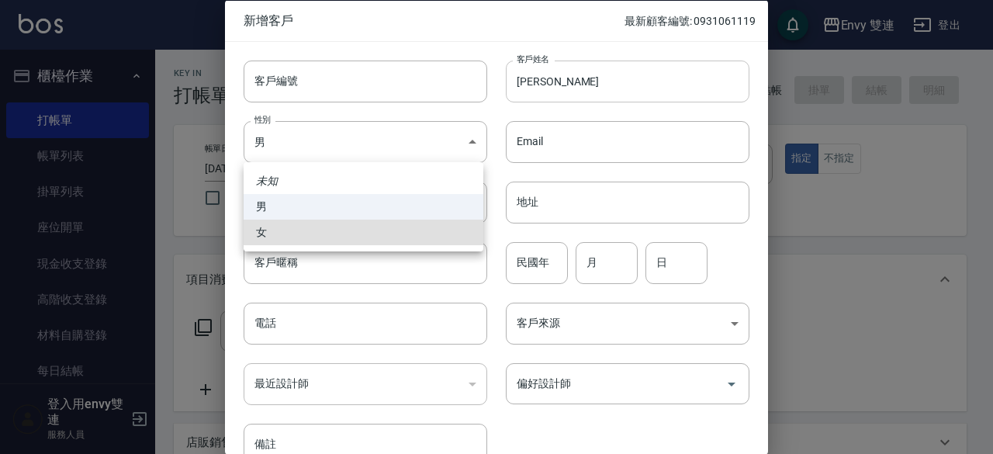
type input "[DEMOGRAPHIC_DATA]"
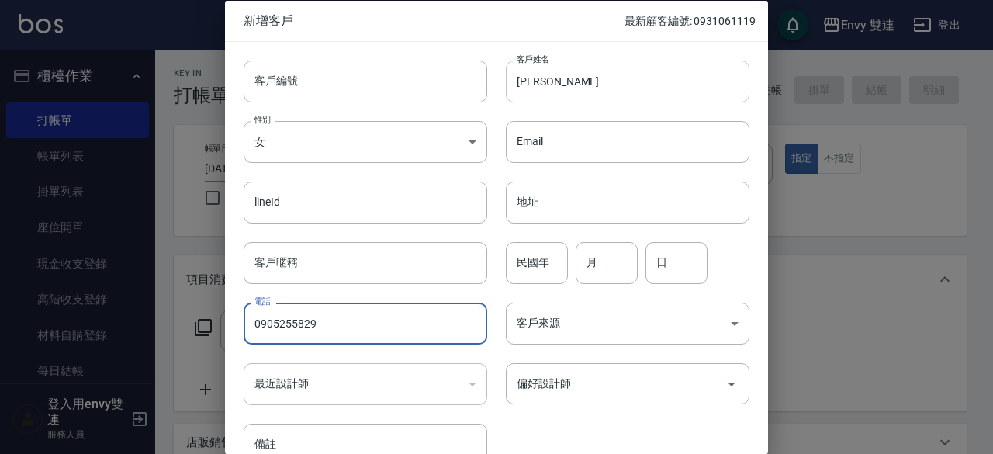
type input "0905255829"
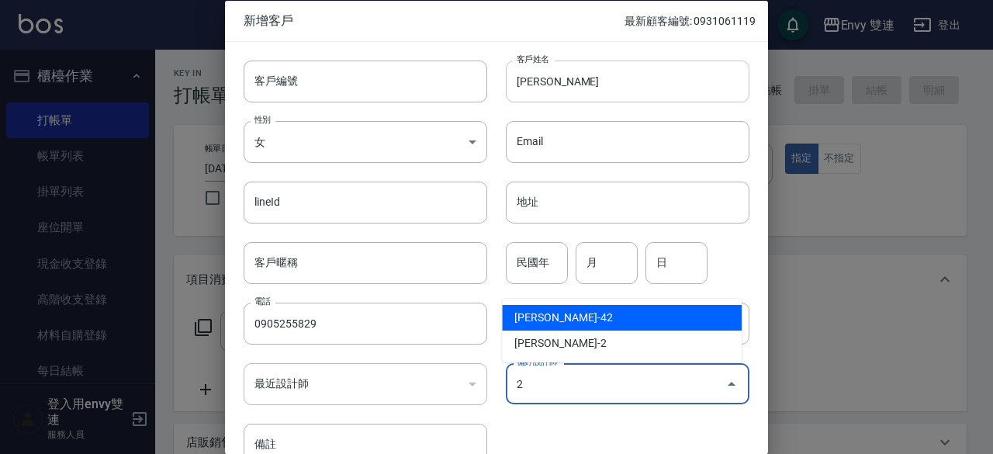
type input "[PERSON_NAME]"
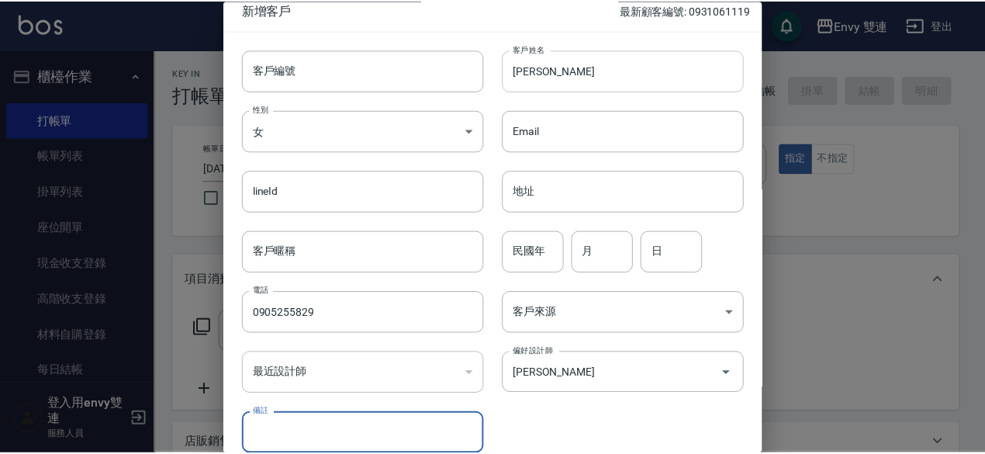
scroll to position [83, 0]
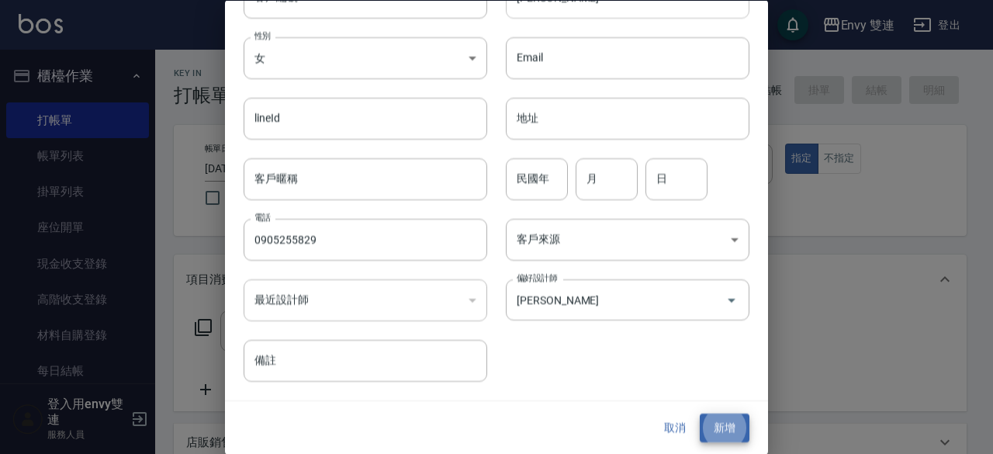
click at [700, 414] on button "新增" at bounding box center [725, 428] width 50 height 29
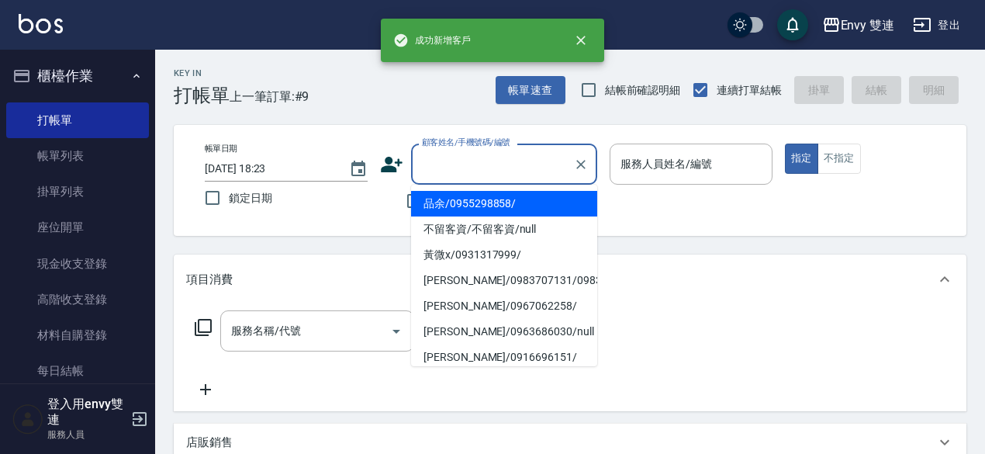
click at [472, 154] on input "顧客姓名/手機號碼/編號" at bounding box center [492, 163] width 149 height 27
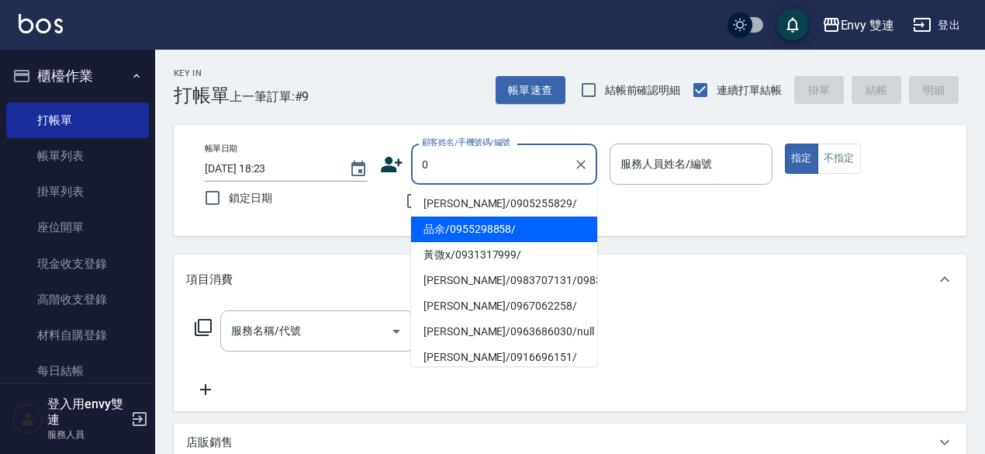
type input "[PERSON_NAME]/0905255829/"
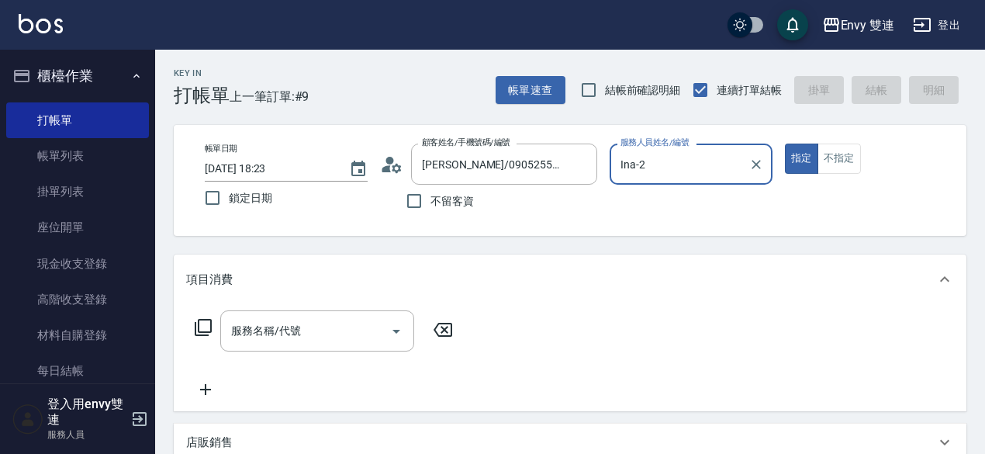
type input "Ina-2"
click at [785, 144] on button "指定" at bounding box center [801, 159] width 33 height 30
type button "true"
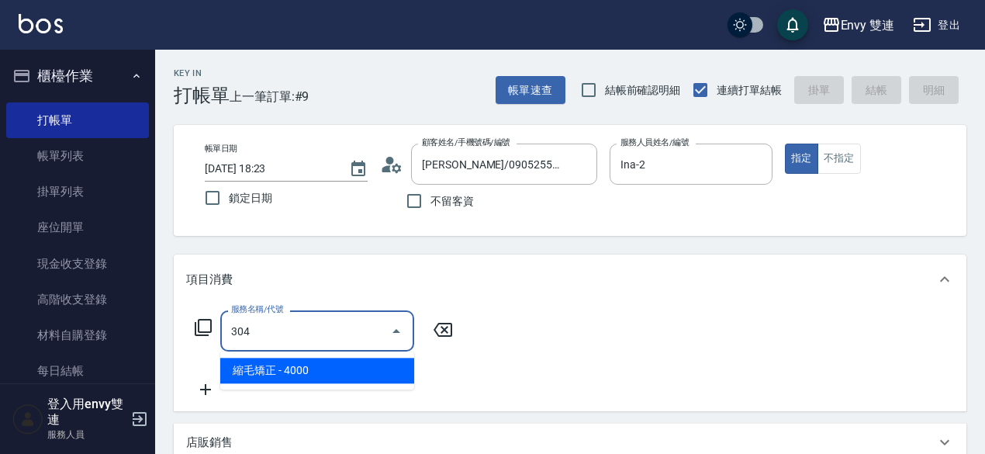
type input "縮毛矯正 (304)"
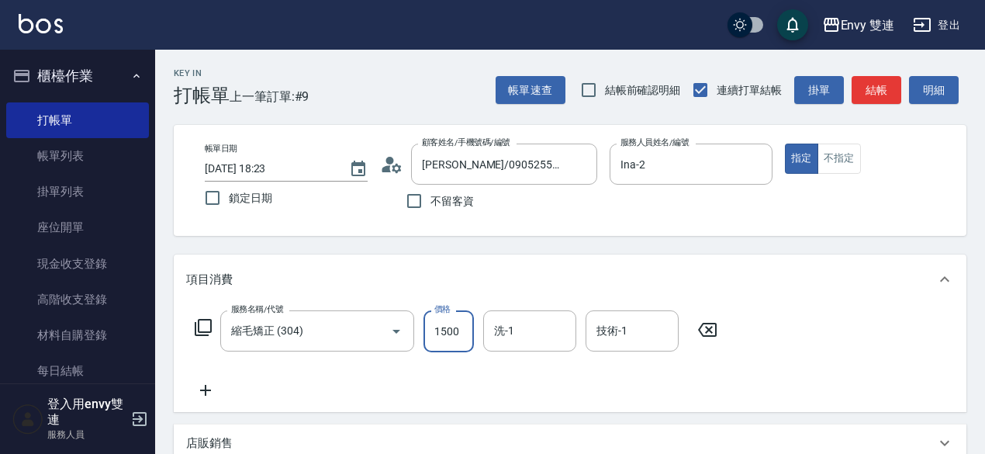
type input "1500"
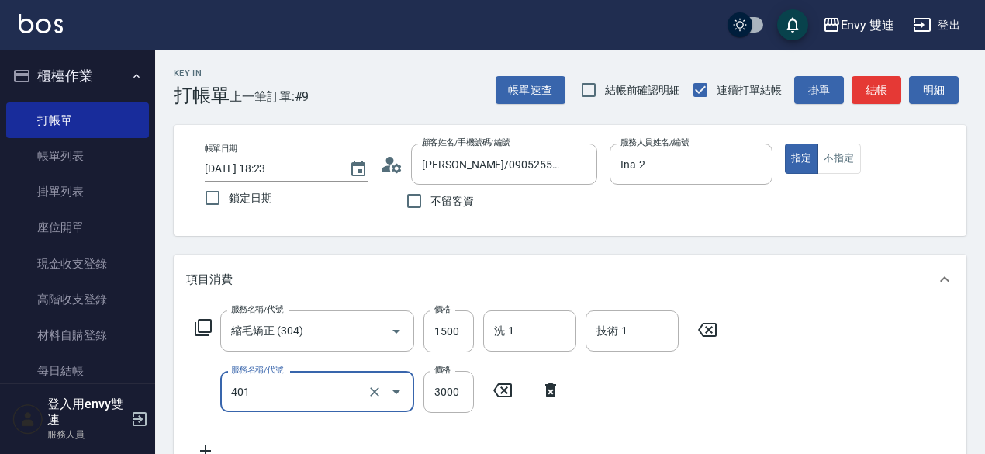
type input "染髮(401)"
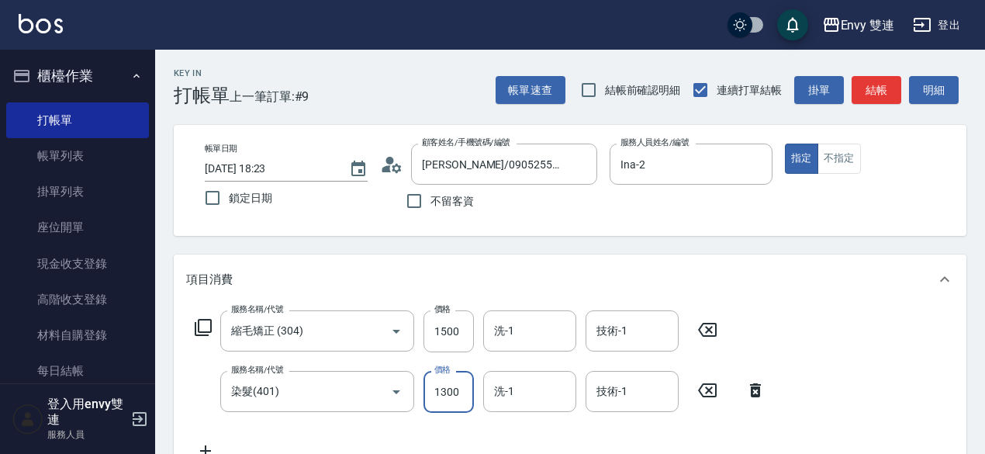
type input "1300"
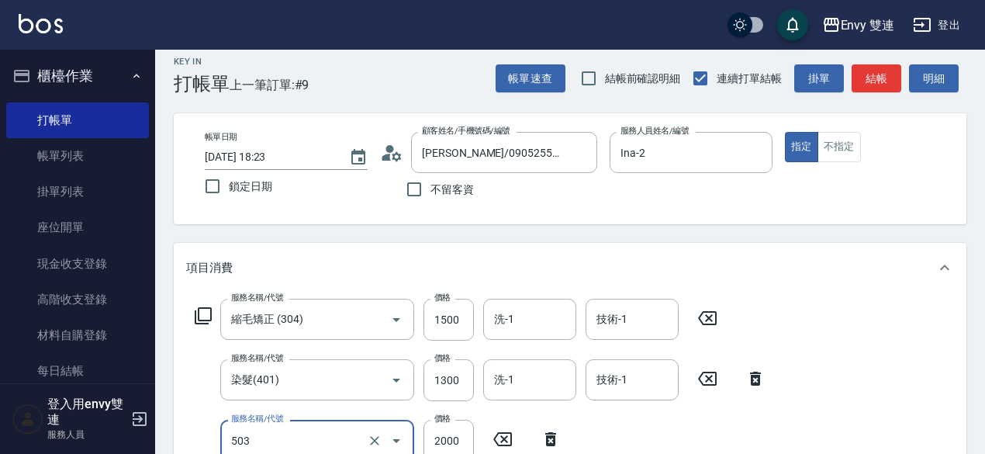
type input "日本結構二段式(503)"
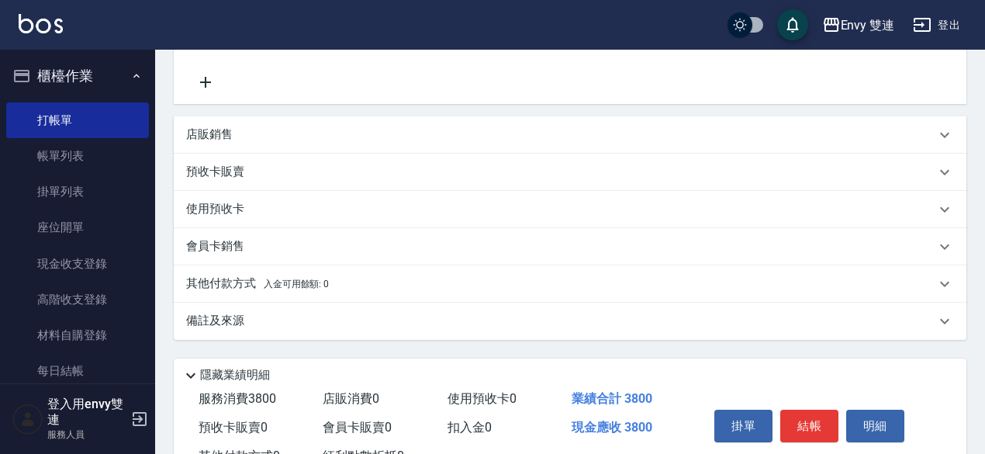
scroll to position [482, 0]
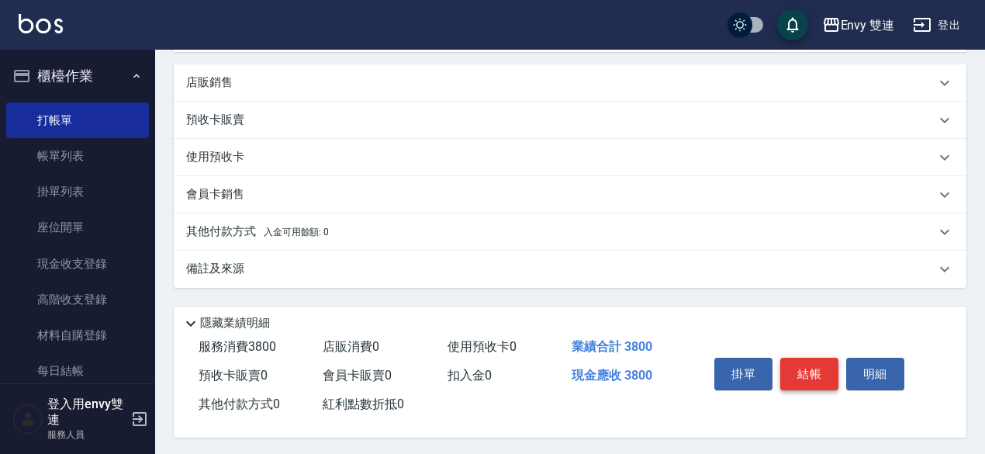
type input "1000"
click at [803, 375] on button "結帳" at bounding box center [809, 374] width 58 height 33
type input "[DATE] 18:24"
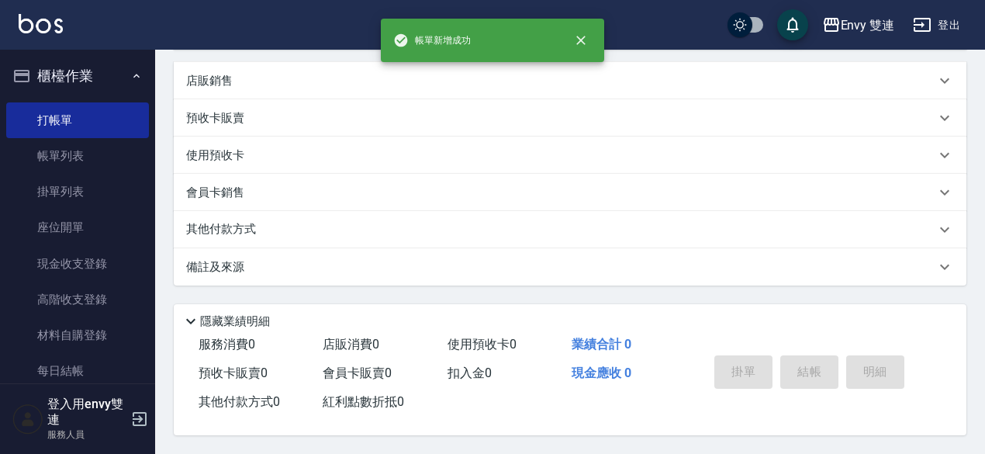
scroll to position [0, 0]
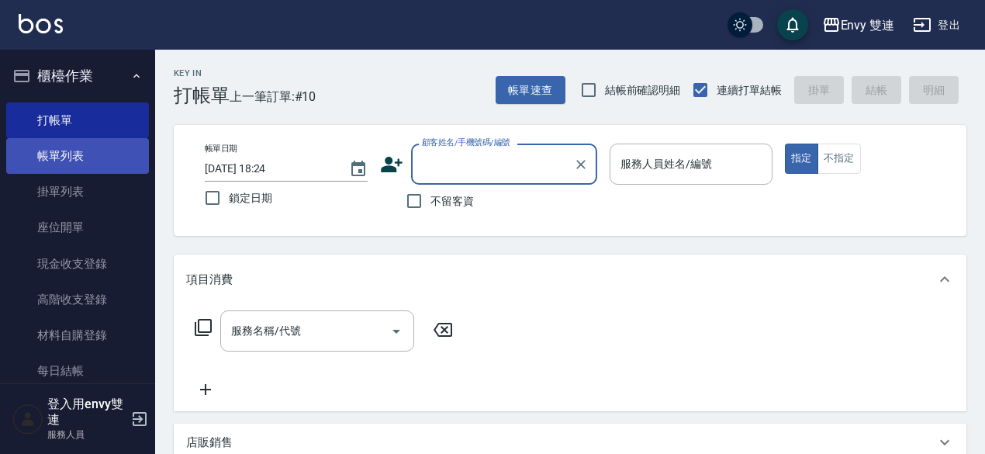
click at [91, 157] on link "帳單列表" at bounding box center [77, 156] width 143 height 36
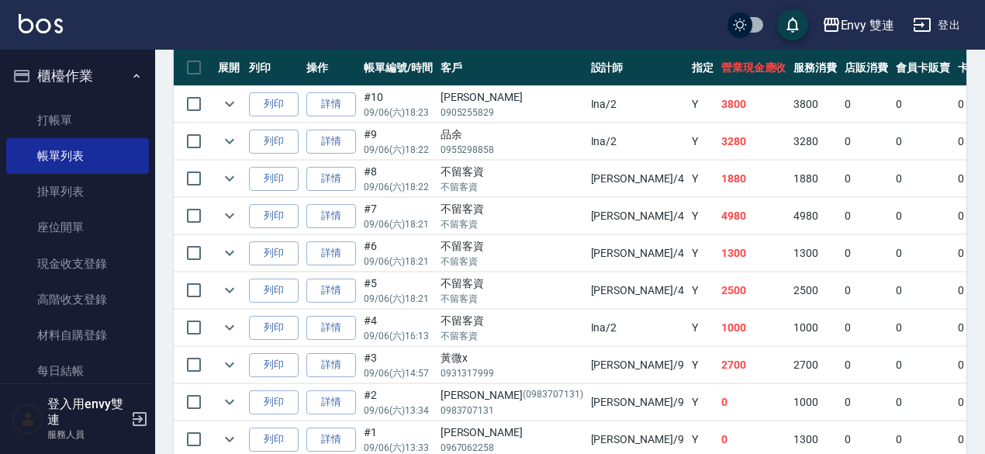
scroll to position [429, 0]
